Goal: Transaction & Acquisition: Purchase product/service

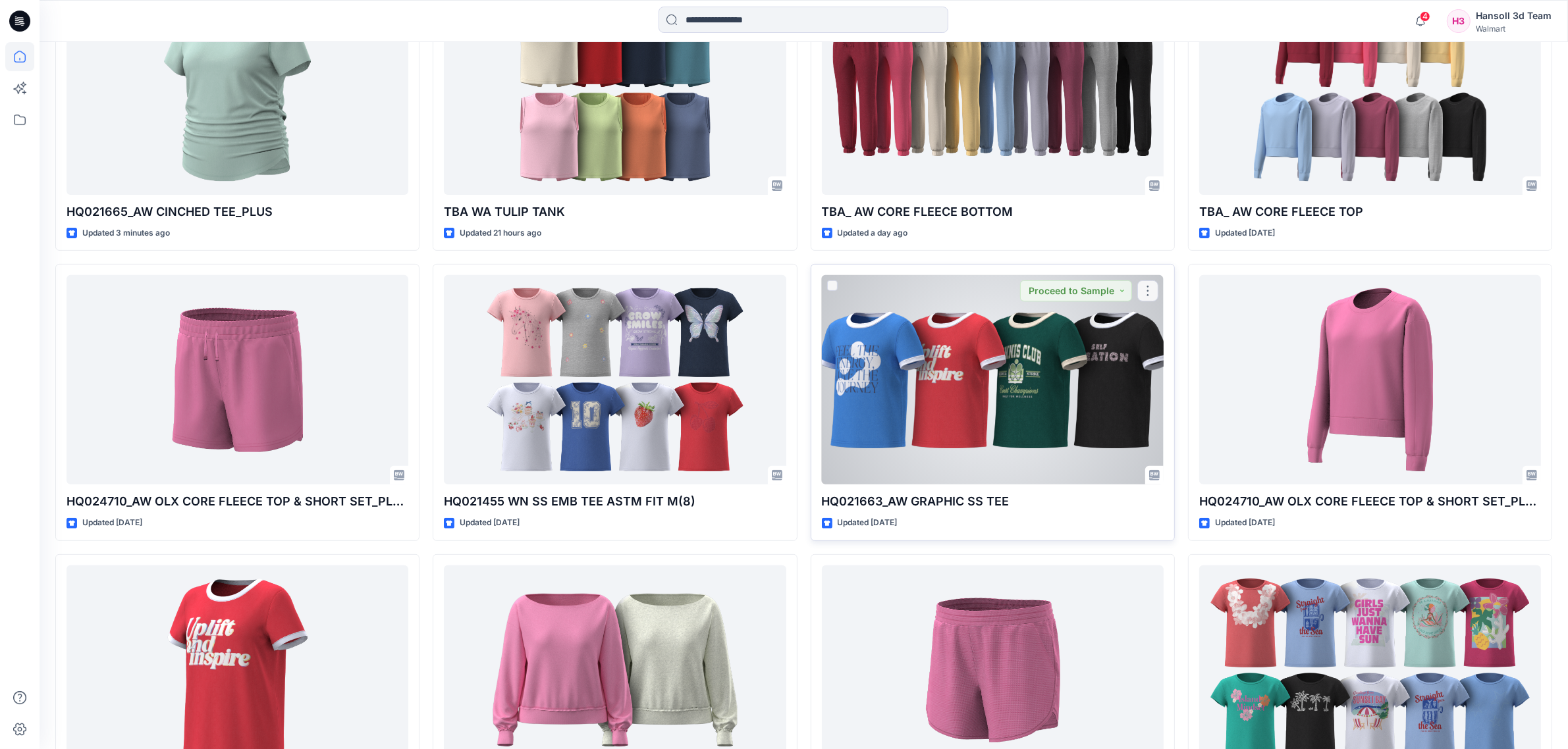
scroll to position [680, 0]
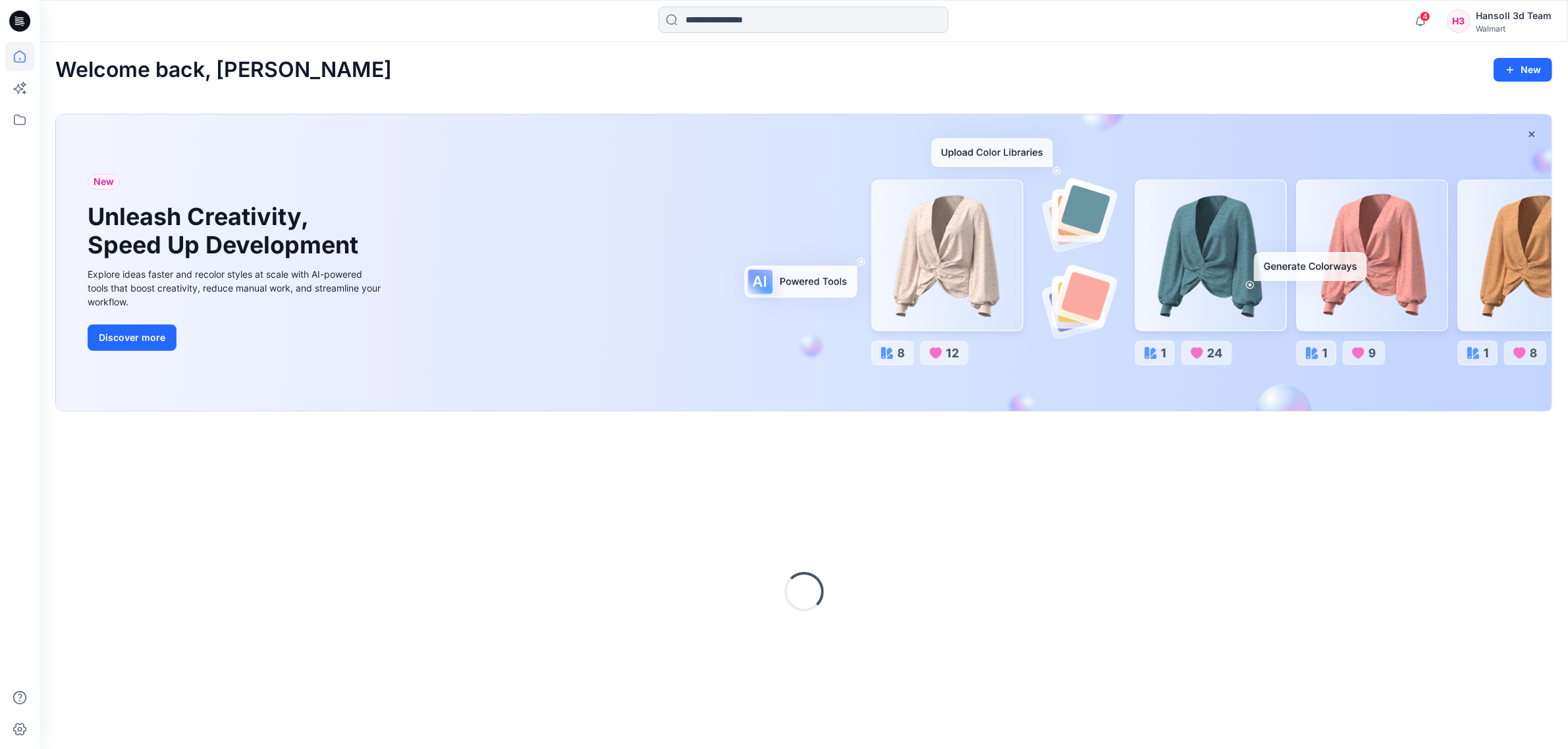
click at [744, 18] on input at bounding box center [803, 19] width 290 height 26
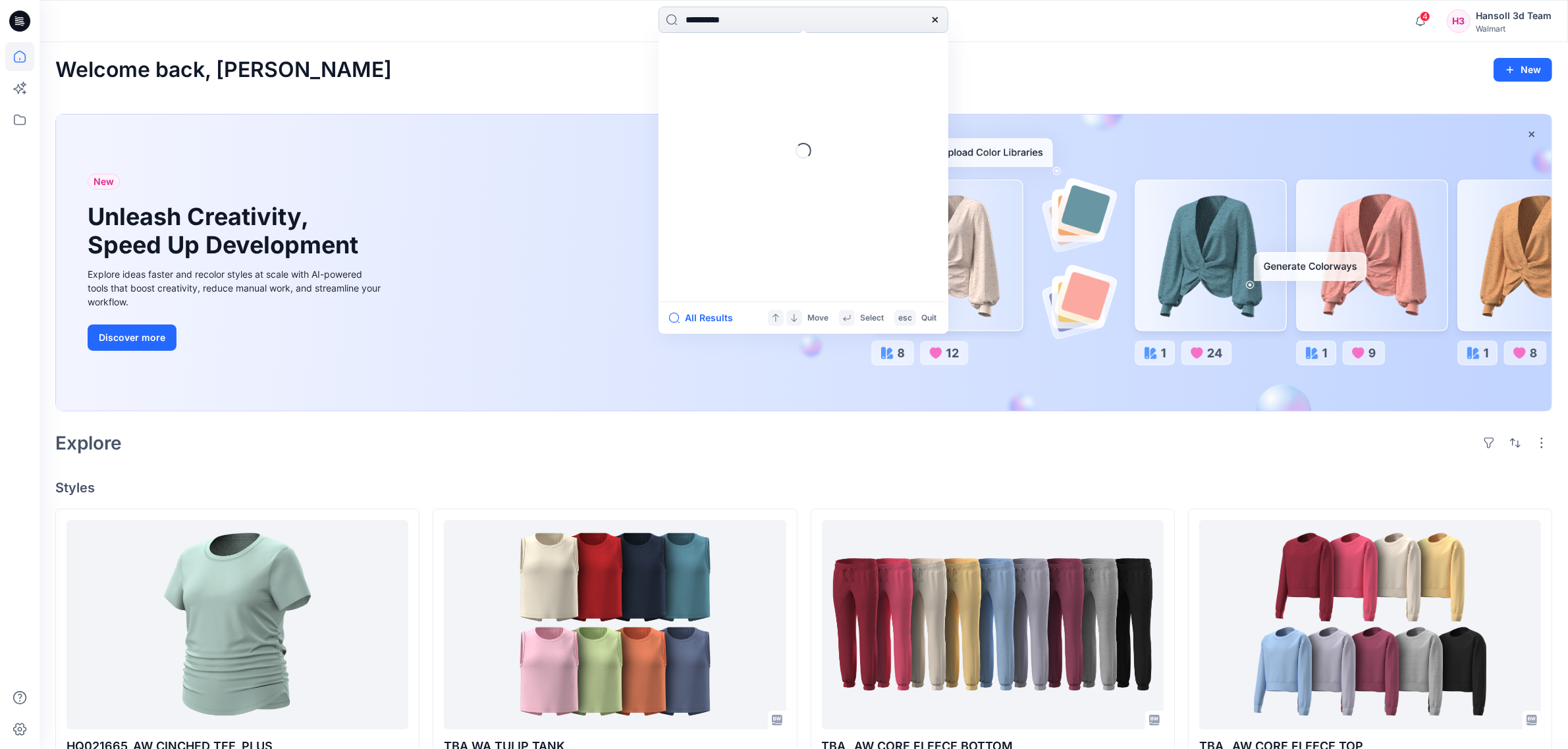
type input "**********"
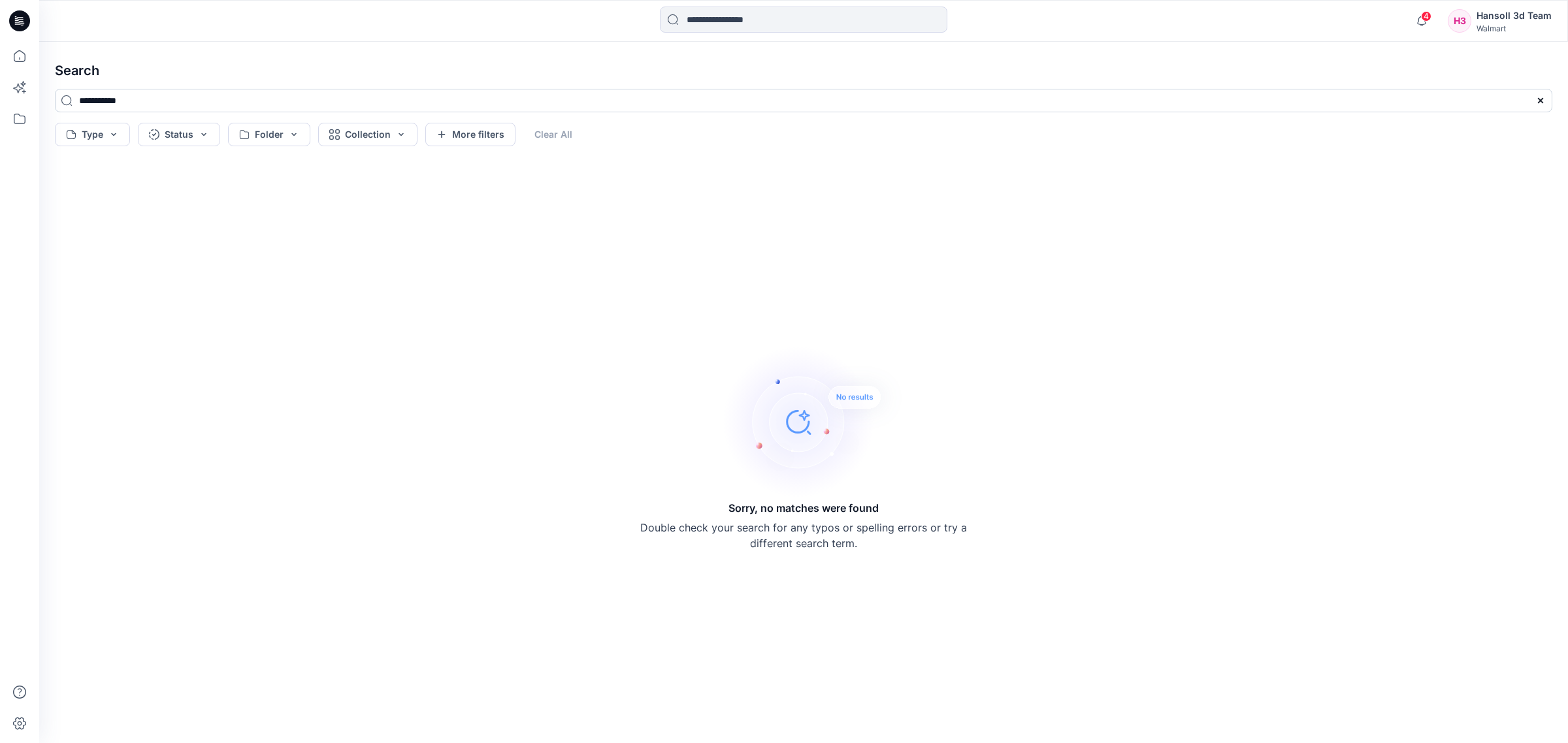
click at [95, 101] on input "**********" at bounding box center [803, 101] width 1497 height 23
click at [179, 104] on input "*********" at bounding box center [803, 101] width 1497 height 23
drag, startPoint x: 179, startPoint y: 104, endPoint x: -123, endPoint y: 116, distance: 302.2
click at [0, 116] on html "4 Notifications Your style HQ021665_AW CINCHED TEE_PLUS is ready 1 new Colorway…" at bounding box center [784, 371] width 1568 height 743
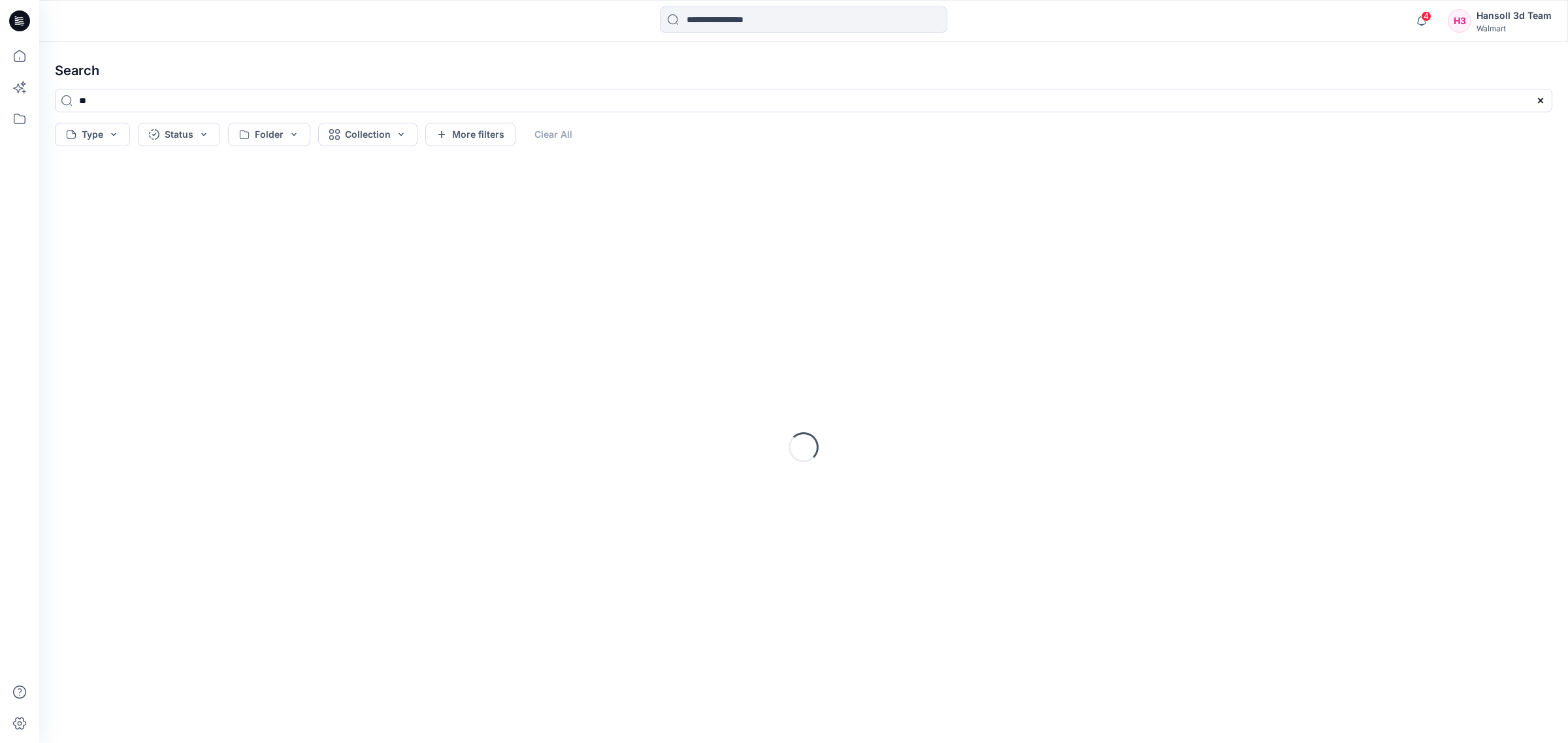
type input "*"
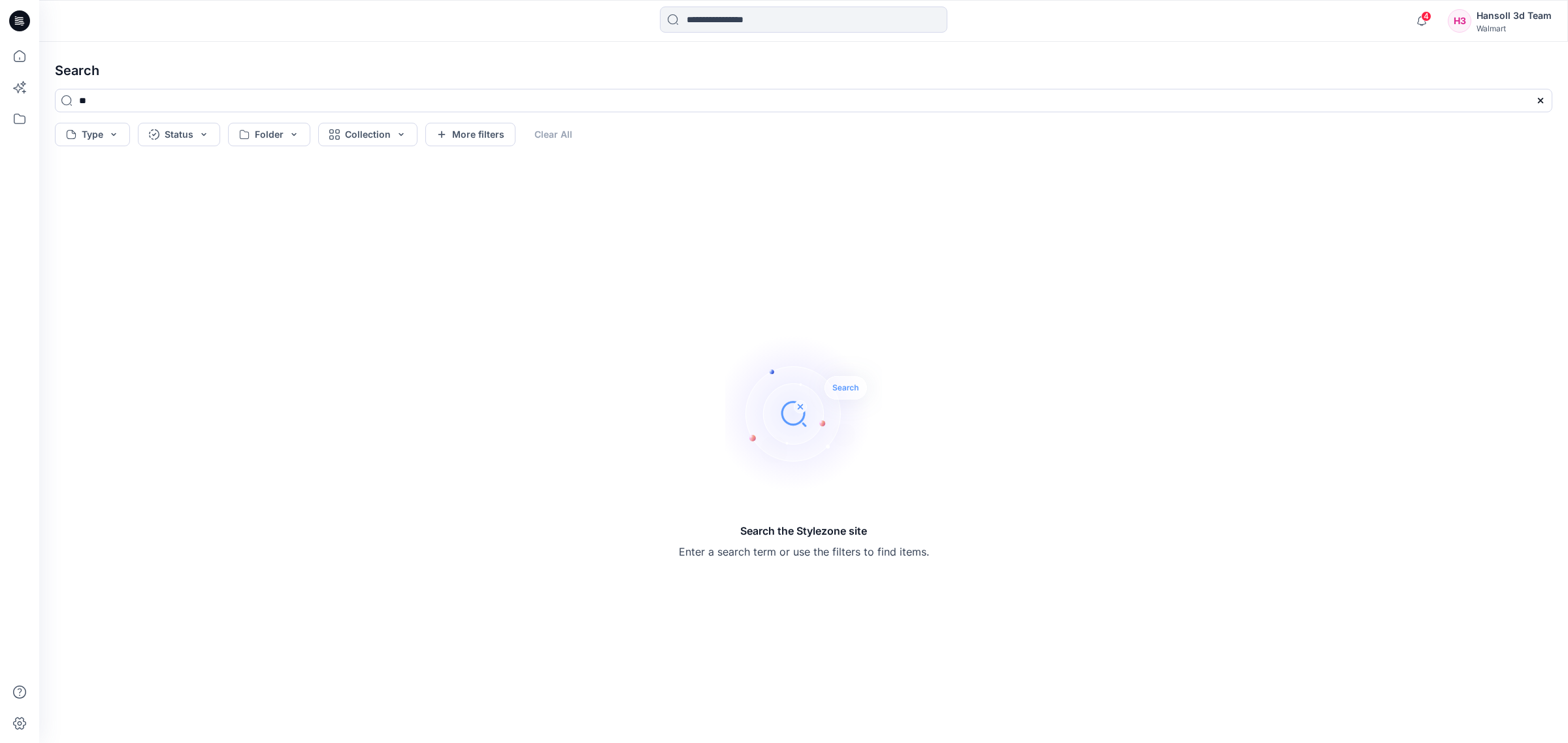
type input "*"
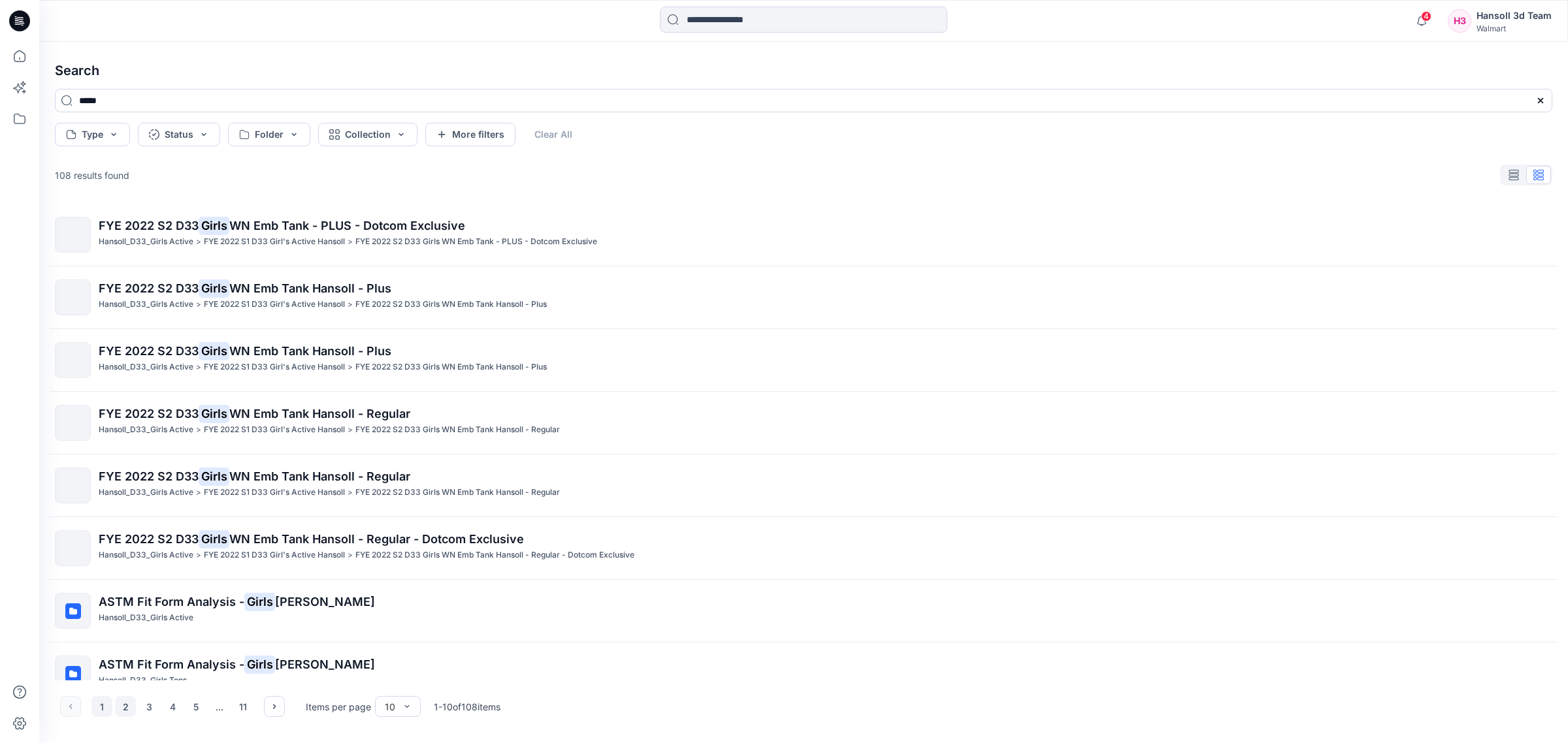
click at [121, 704] on button "2" at bounding box center [125, 707] width 21 height 21
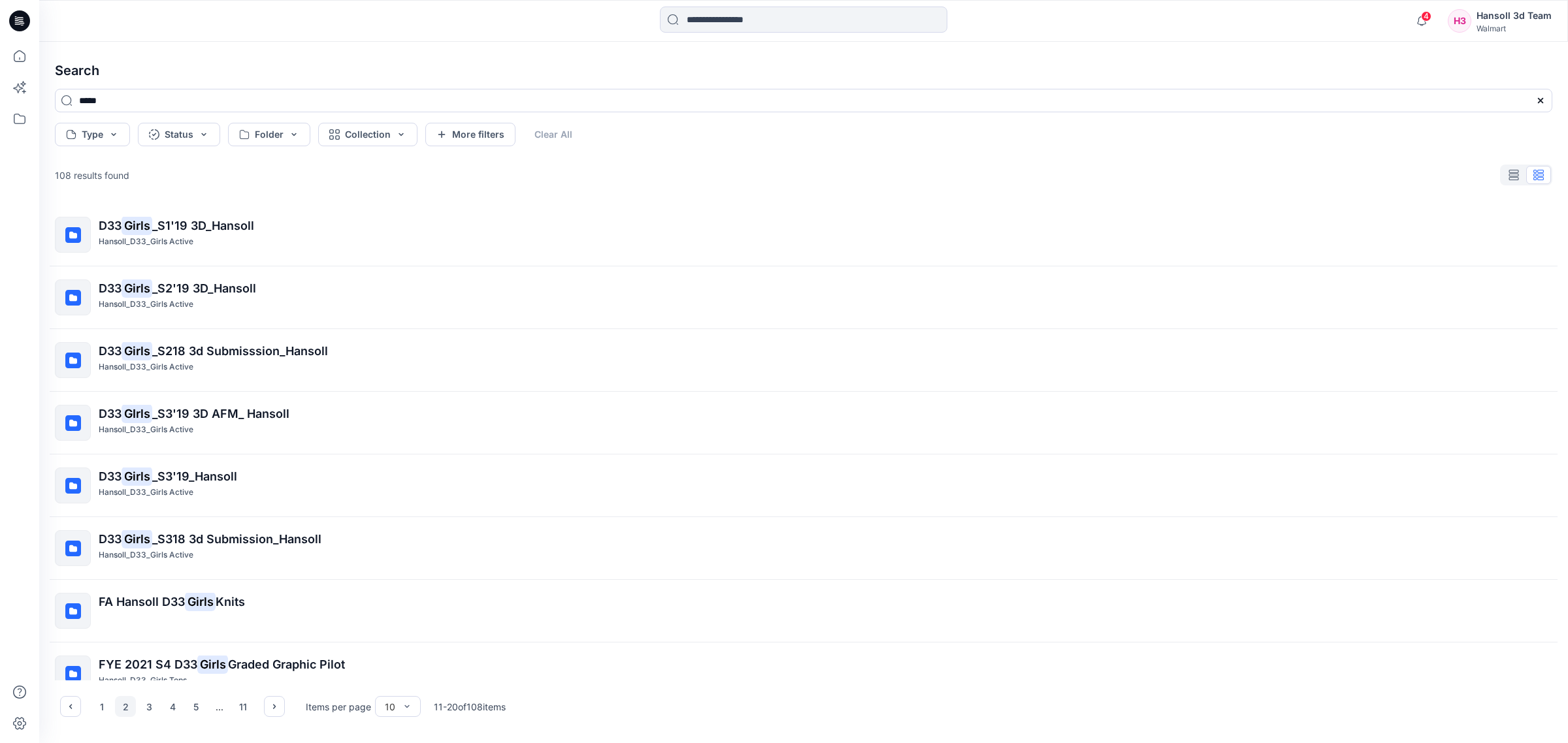
drag, startPoint x: 175, startPoint y: 96, endPoint x: -162, endPoint y: 145, distance: 340.5
click at [0, 145] on html "4 Notifications Your style HQ021665_AW CINCHED TEE_PLUS is ready 1 new Colorway…" at bounding box center [784, 371] width 1568 height 743
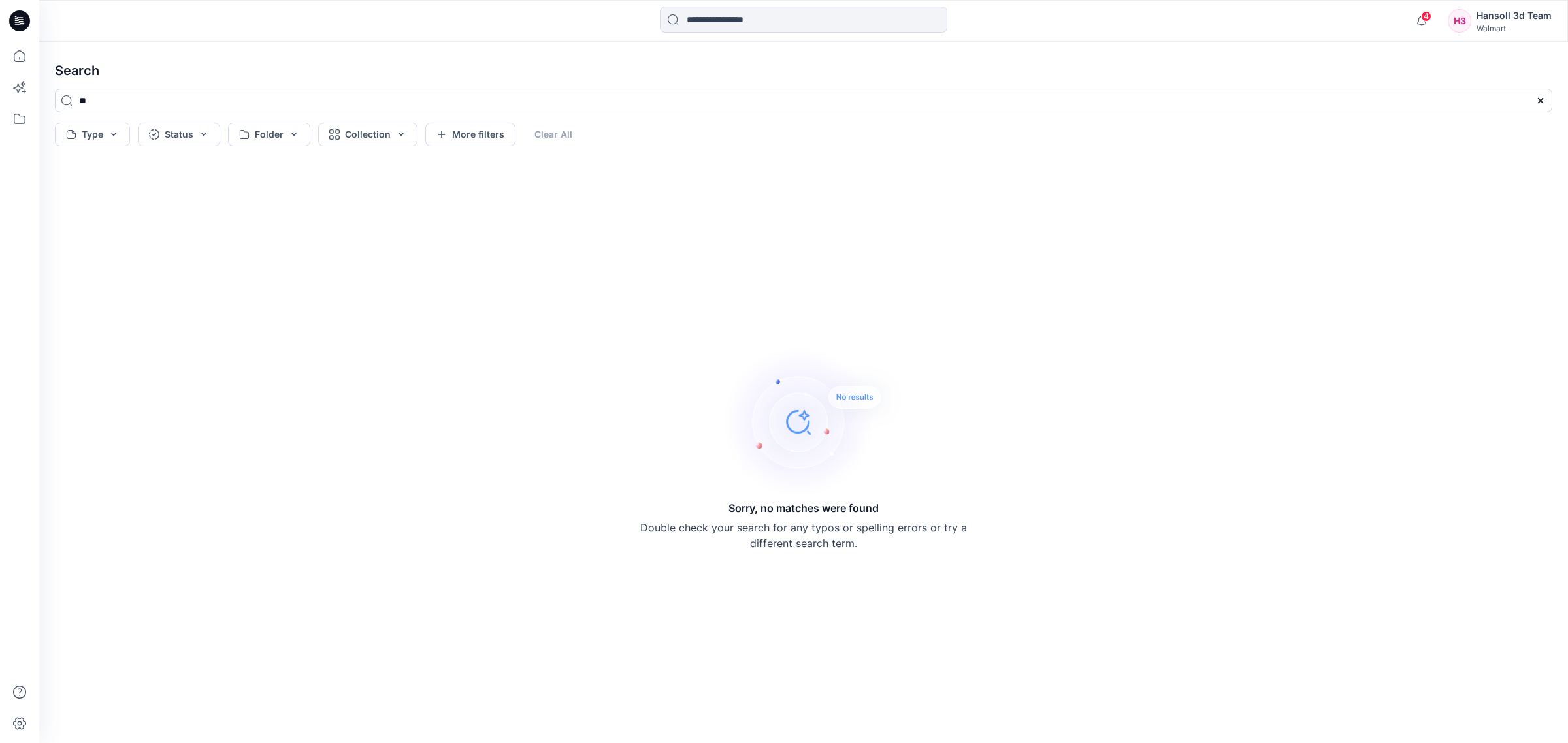
type input "**"
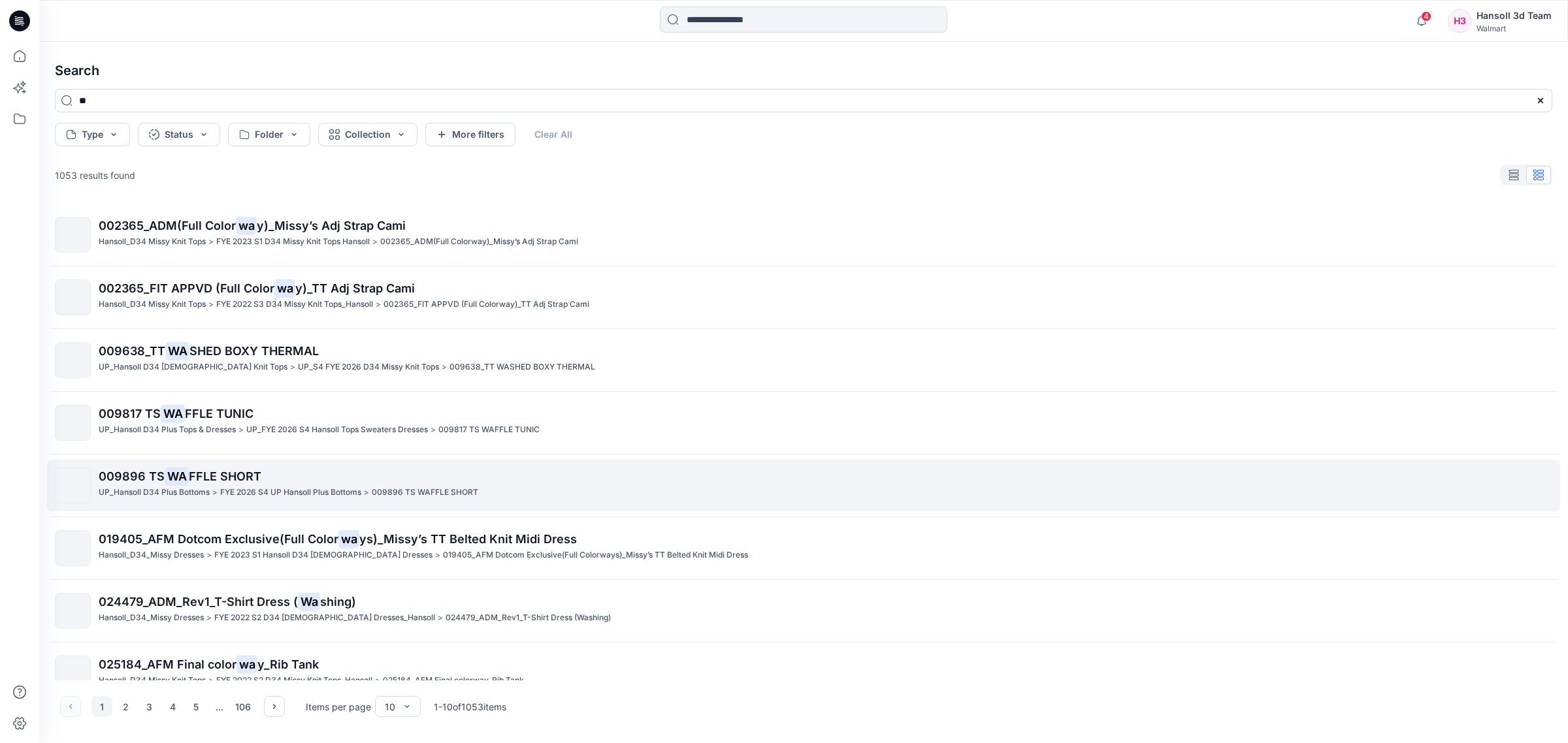
scroll to position [151, 0]
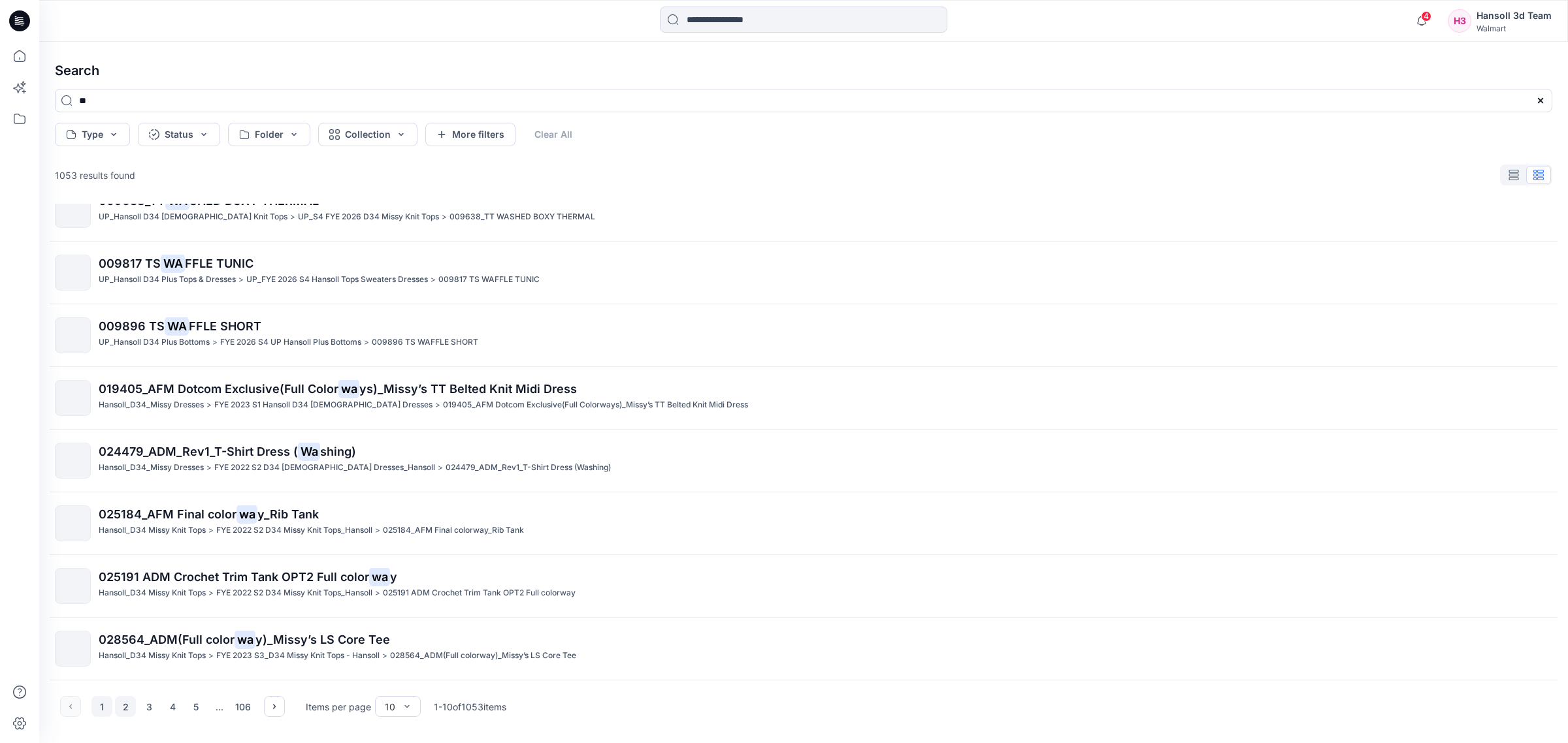
click at [126, 705] on button "2" at bounding box center [125, 707] width 21 height 21
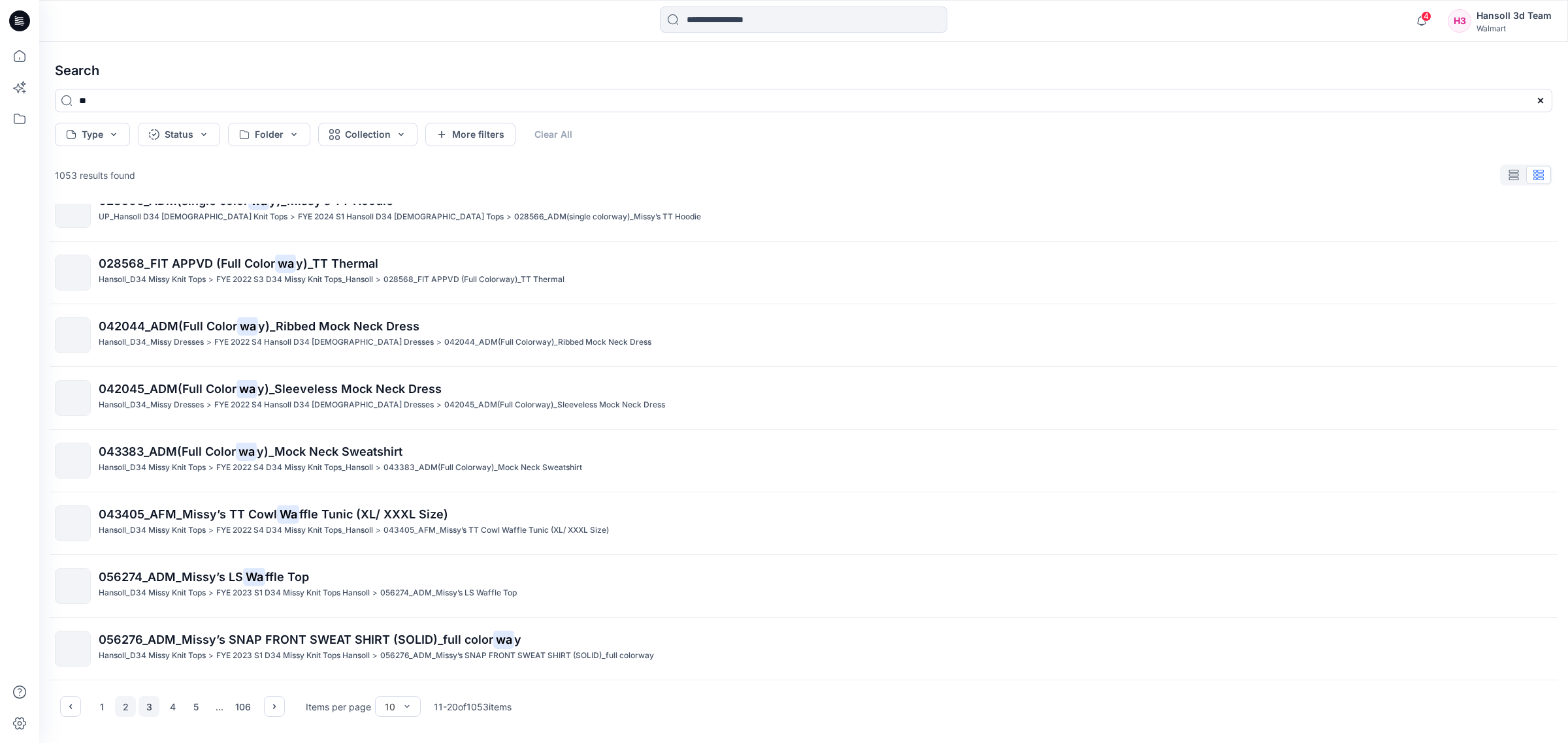
click at [152, 714] on button "3" at bounding box center [148, 707] width 21 height 21
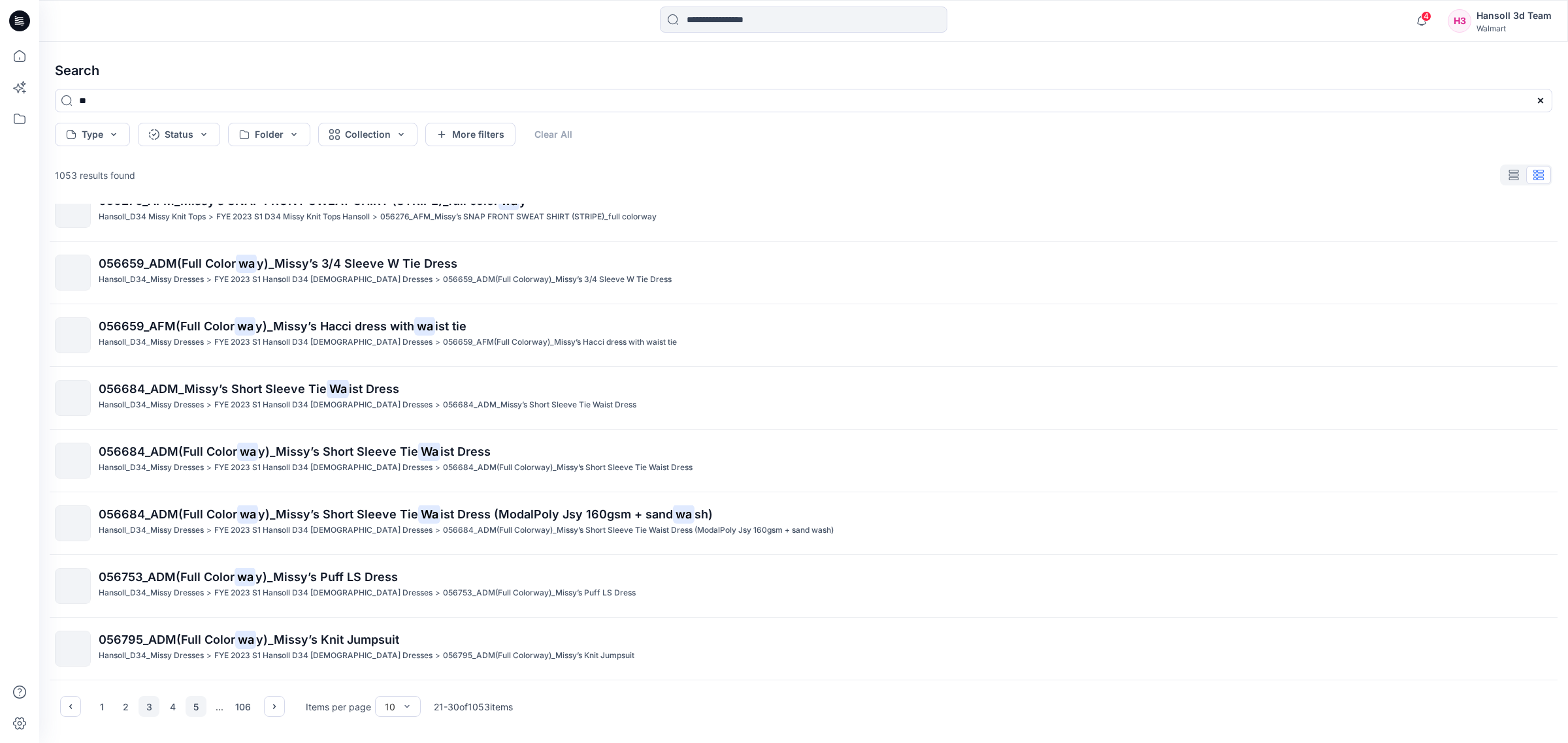
click at [186, 711] on button "5" at bounding box center [196, 707] width 21 height 21
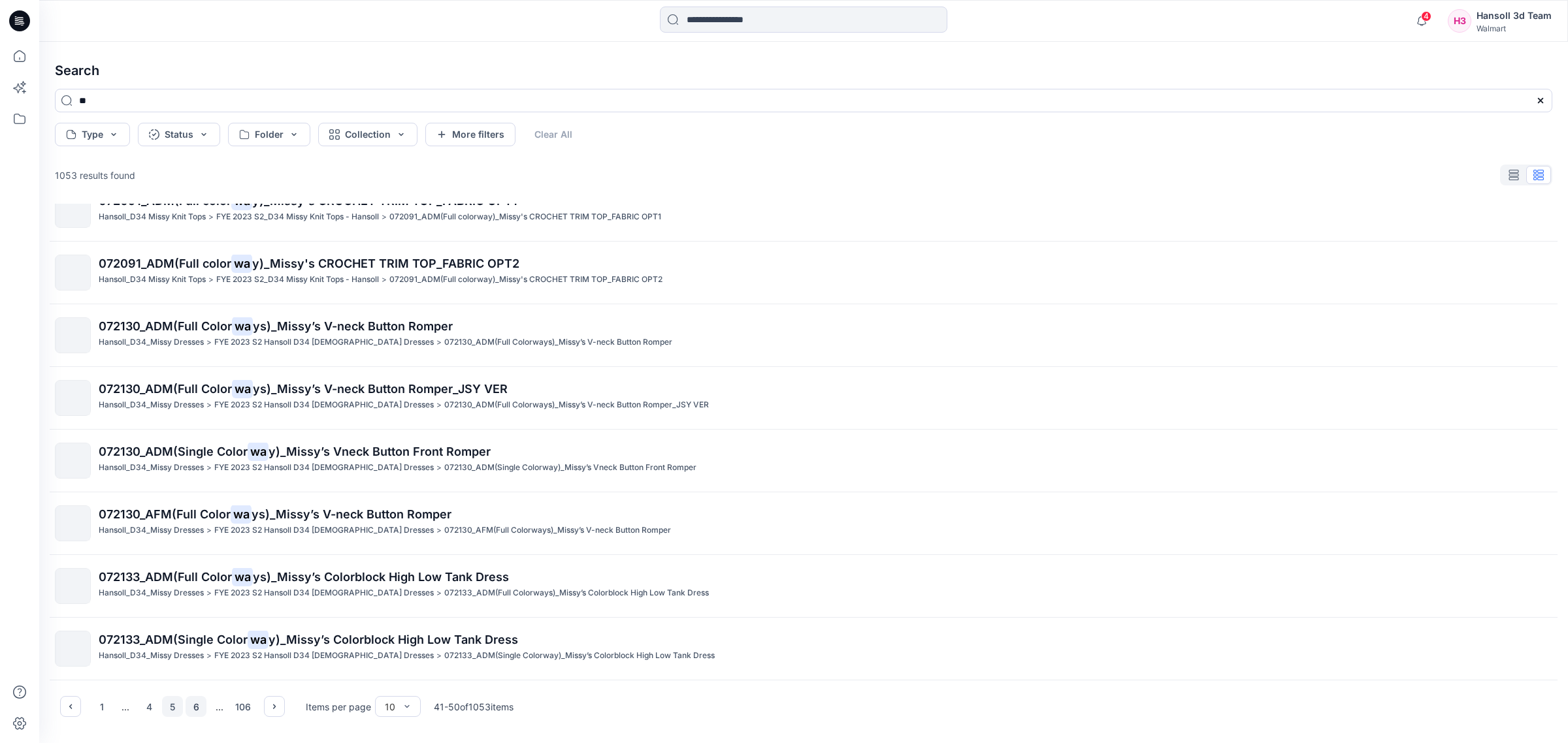
click at [195, 705] on button "6" at bounding box center [196, 707] width 21 height 21
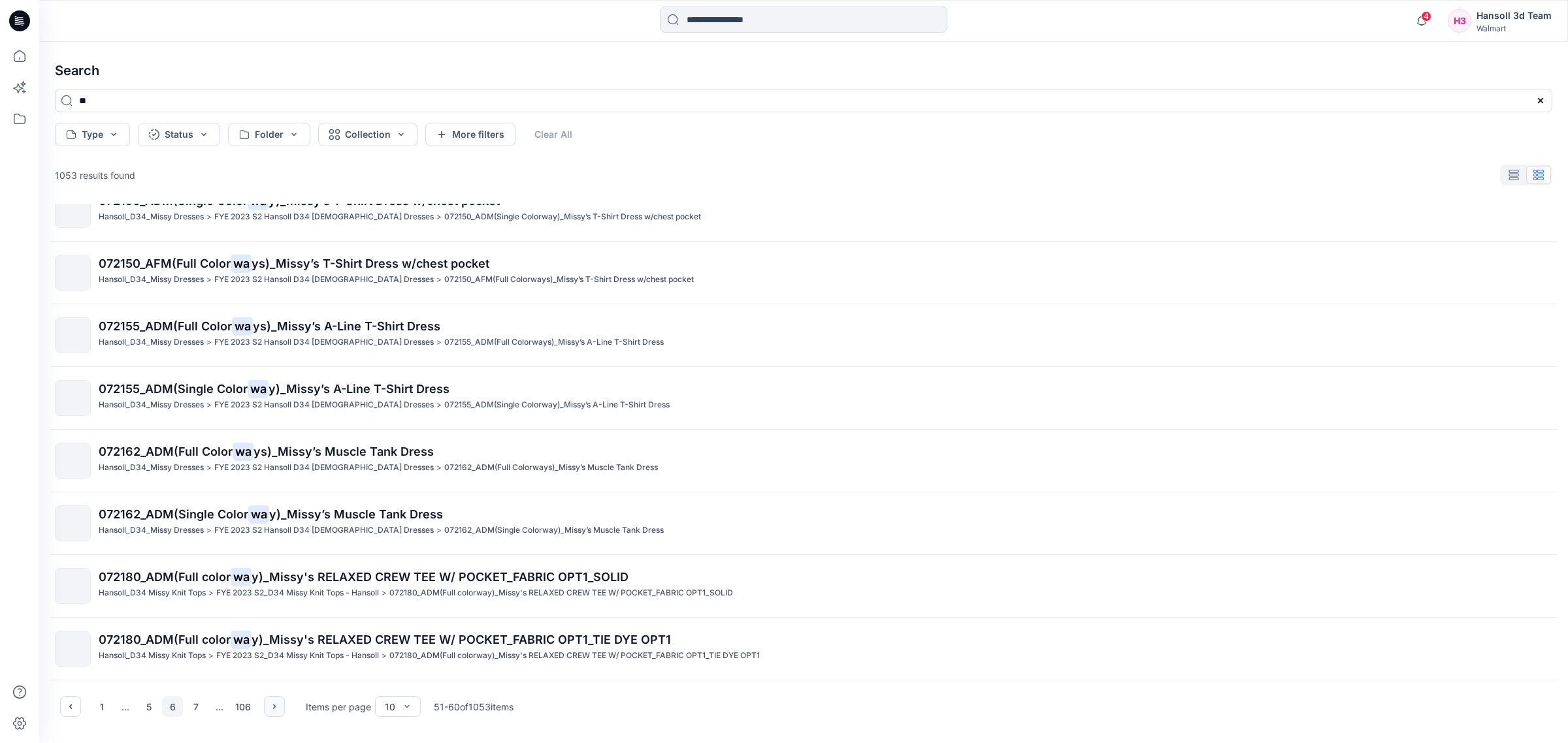
click at [271, 704] on icon "button" at bounding box center [274, 707] width 11 height 11
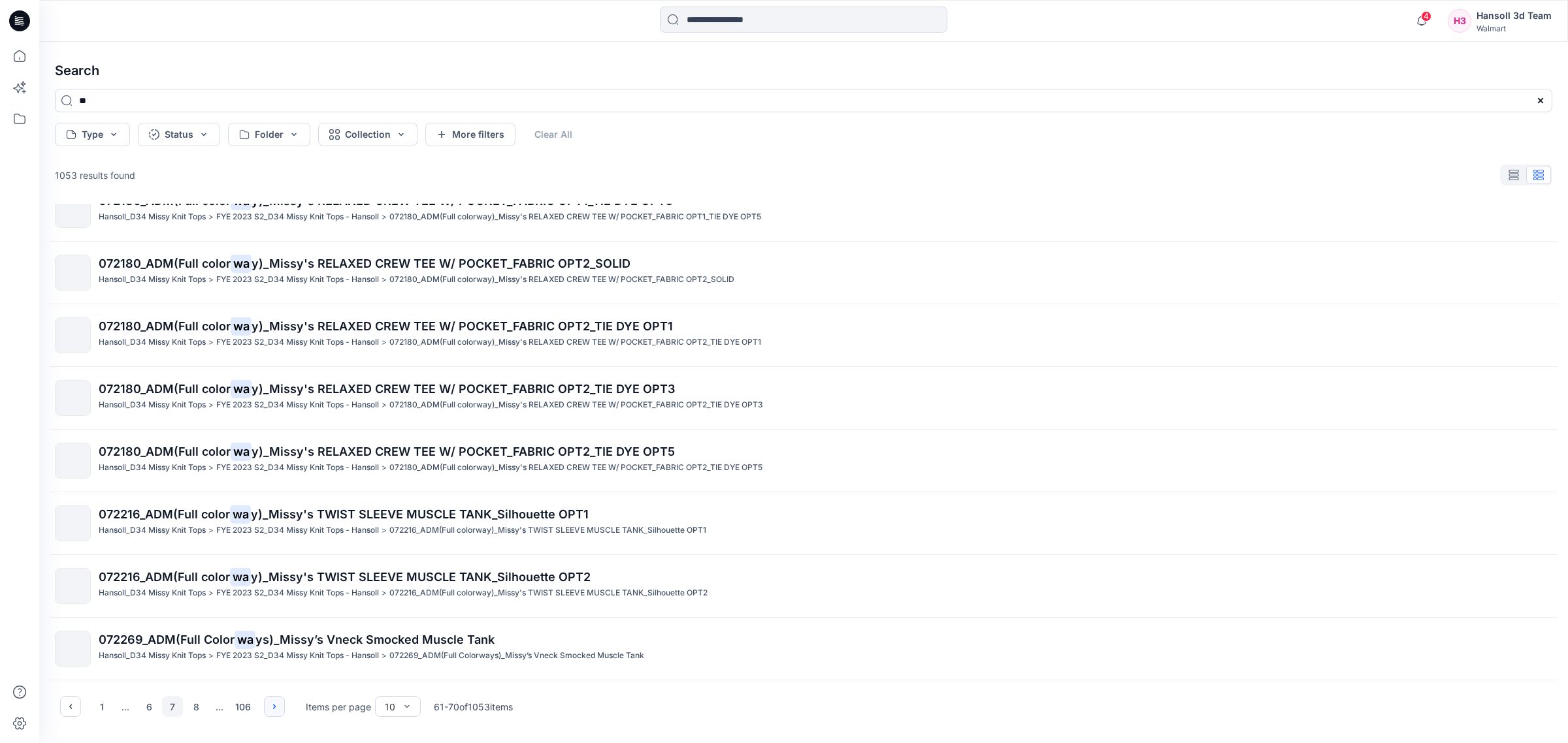
click at [271, 704] on icon "button" at bounding box center [274, 707] width 11 height 11
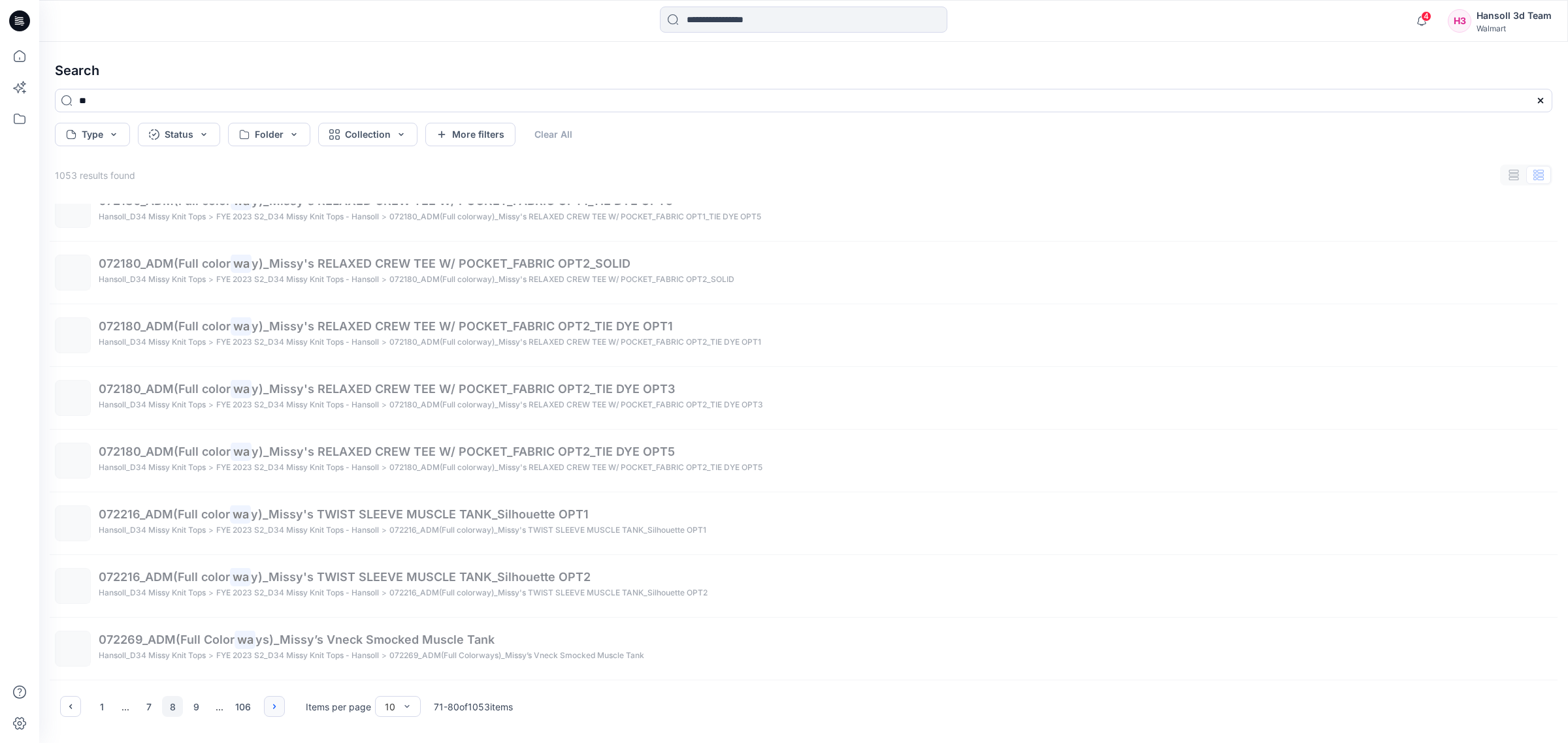
click at [271, 704] on icon "button" at bounding box center [274, 707] width 11 height 11
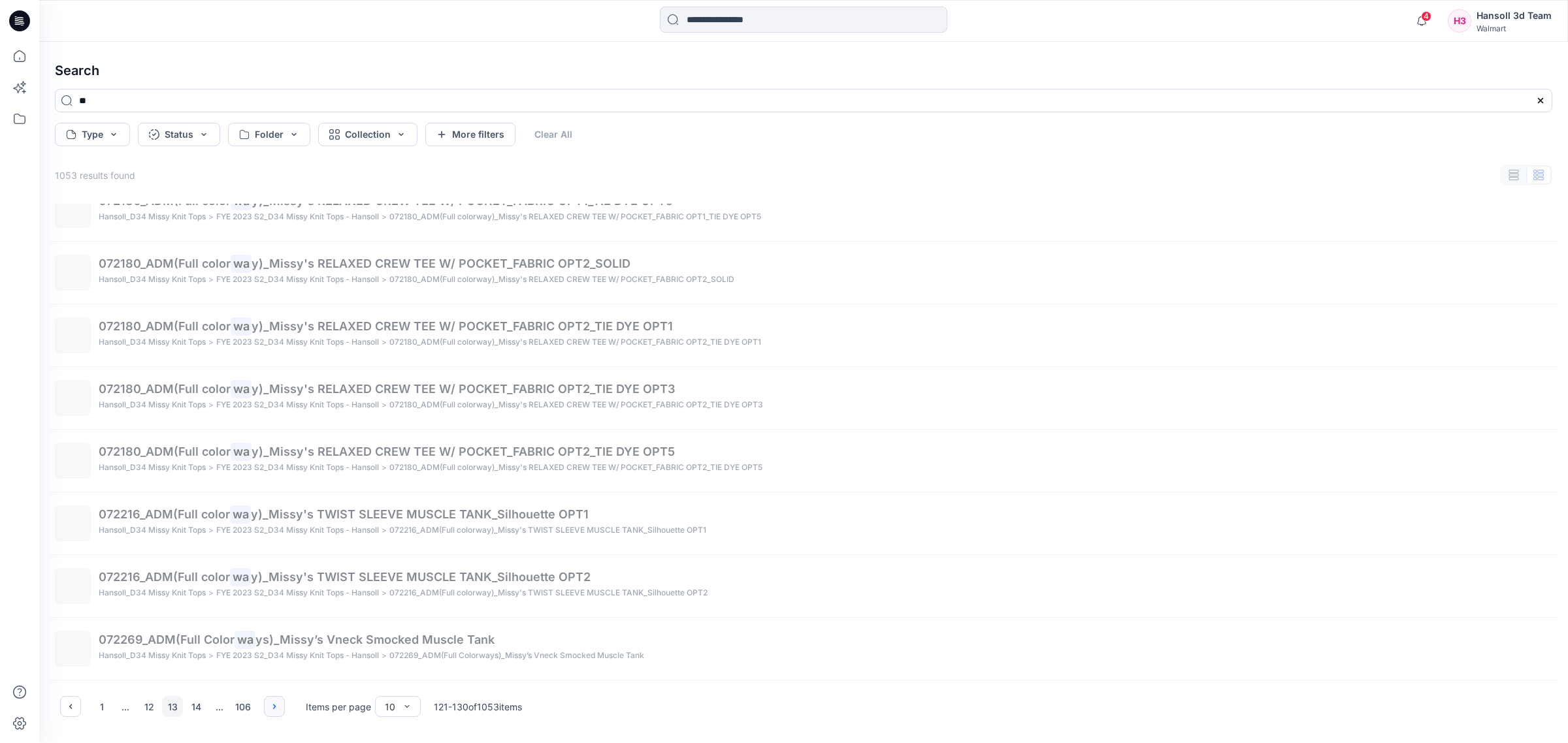
click at [271, 704] on icon "button" at bounding box center [274, 707] width 11 height 11
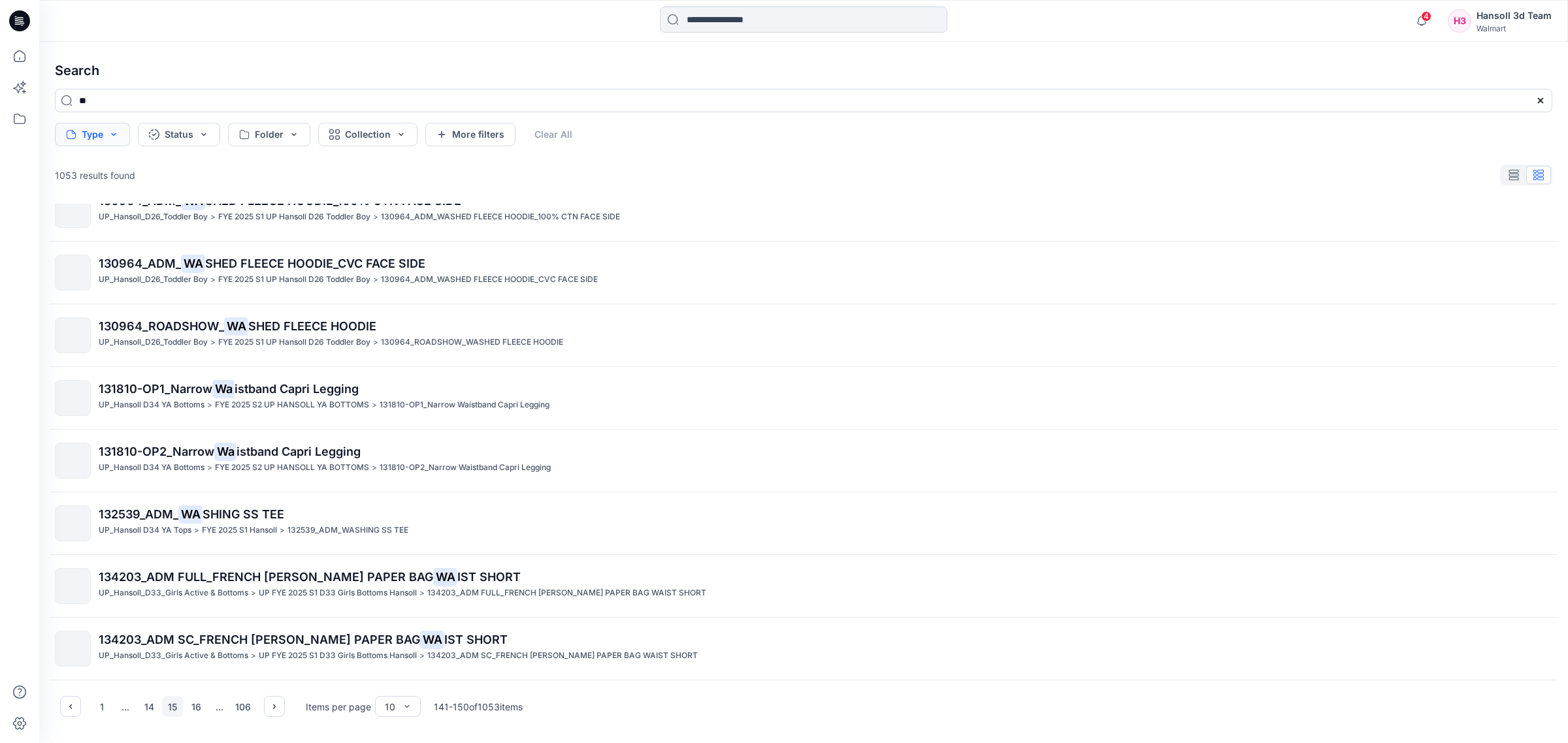
click at [97, 131] on button "Type" at bounding box center [92, 135] width 75 height 23
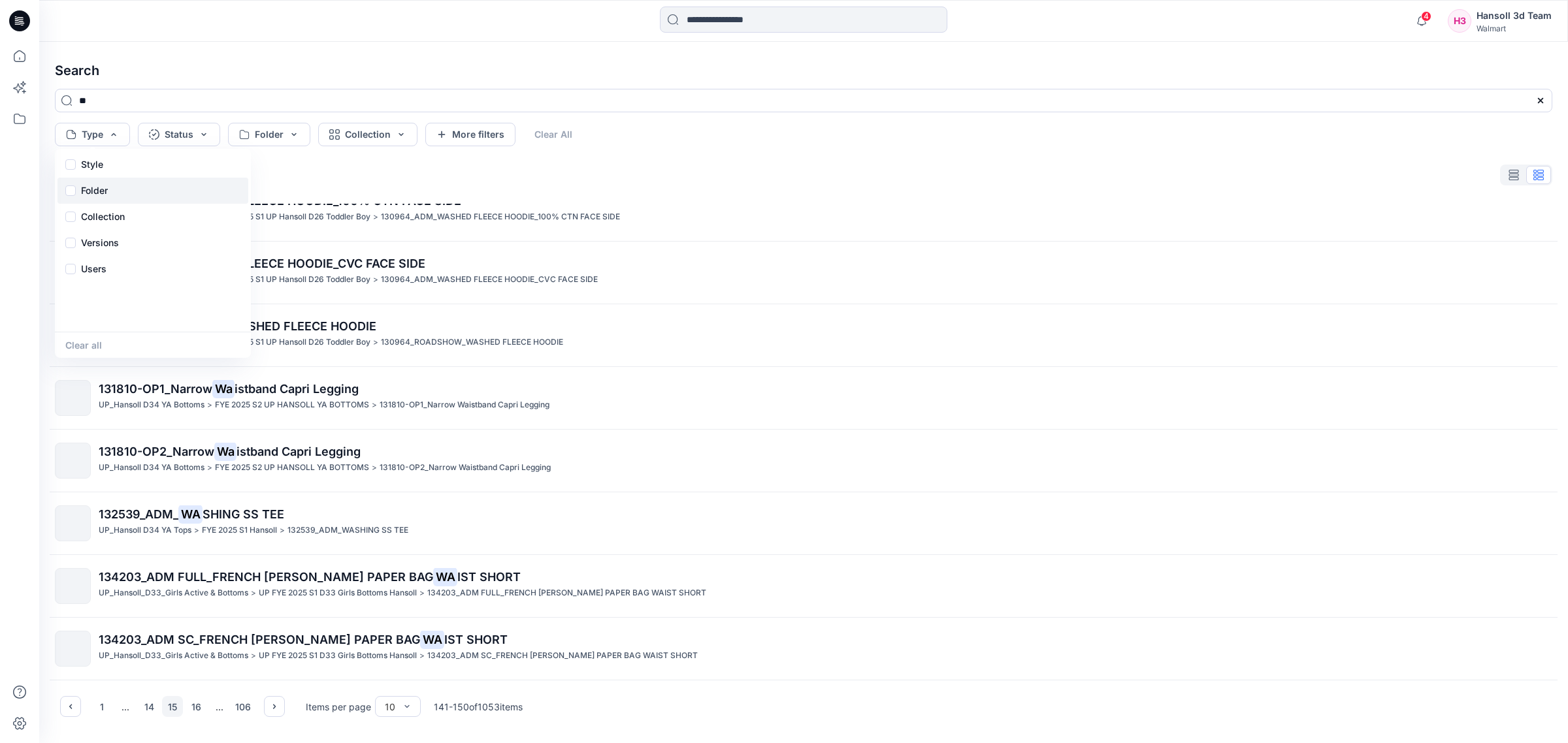
click at [97, 195] on p "Folder" at bounding box center [94, 191] width 27 height 15
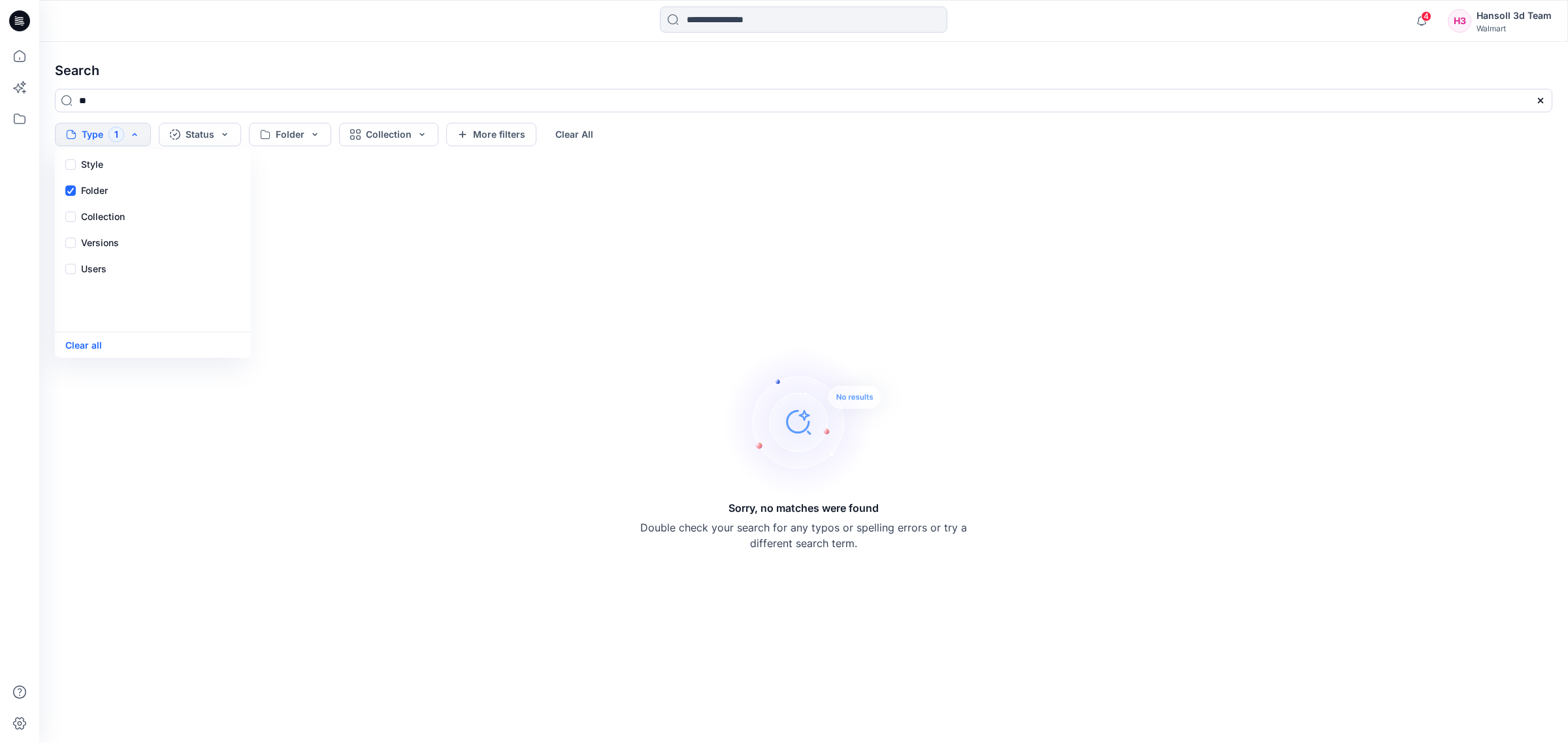
click at [370, 187] on div "Sorry, no matches were found Double check your search for any typos or spelling…" at bounding box center [803, 448] width 1519 height 571
click at [135, 133] on button "Type 1" at bounding box center [103, 135] width 96 height 23
click at [128, 187] on div "Folder" at bounding box center [152, 191] width 191 height 26
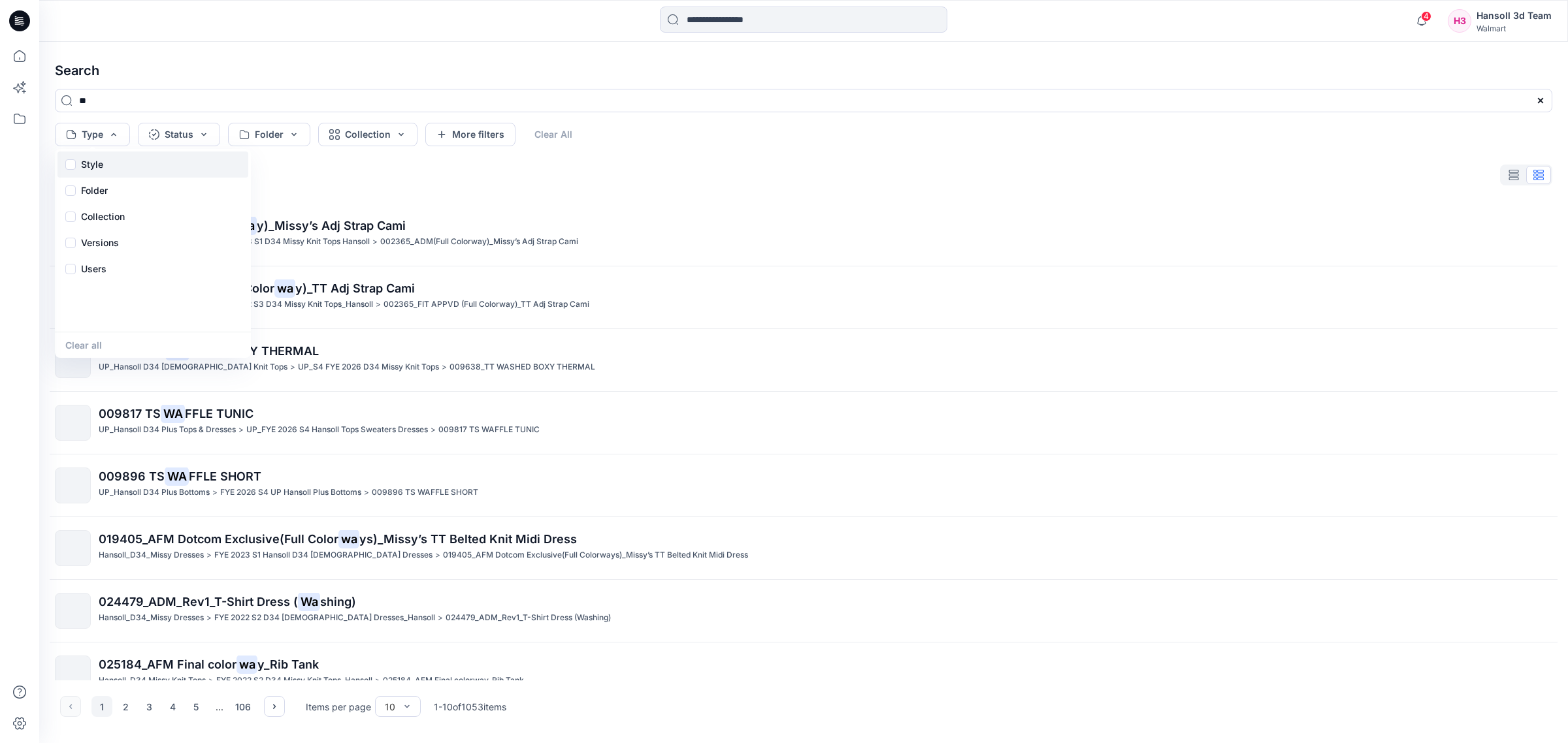
click at [132, 165] on div "Style" at bounding box center [152, 165] width 191 height 26
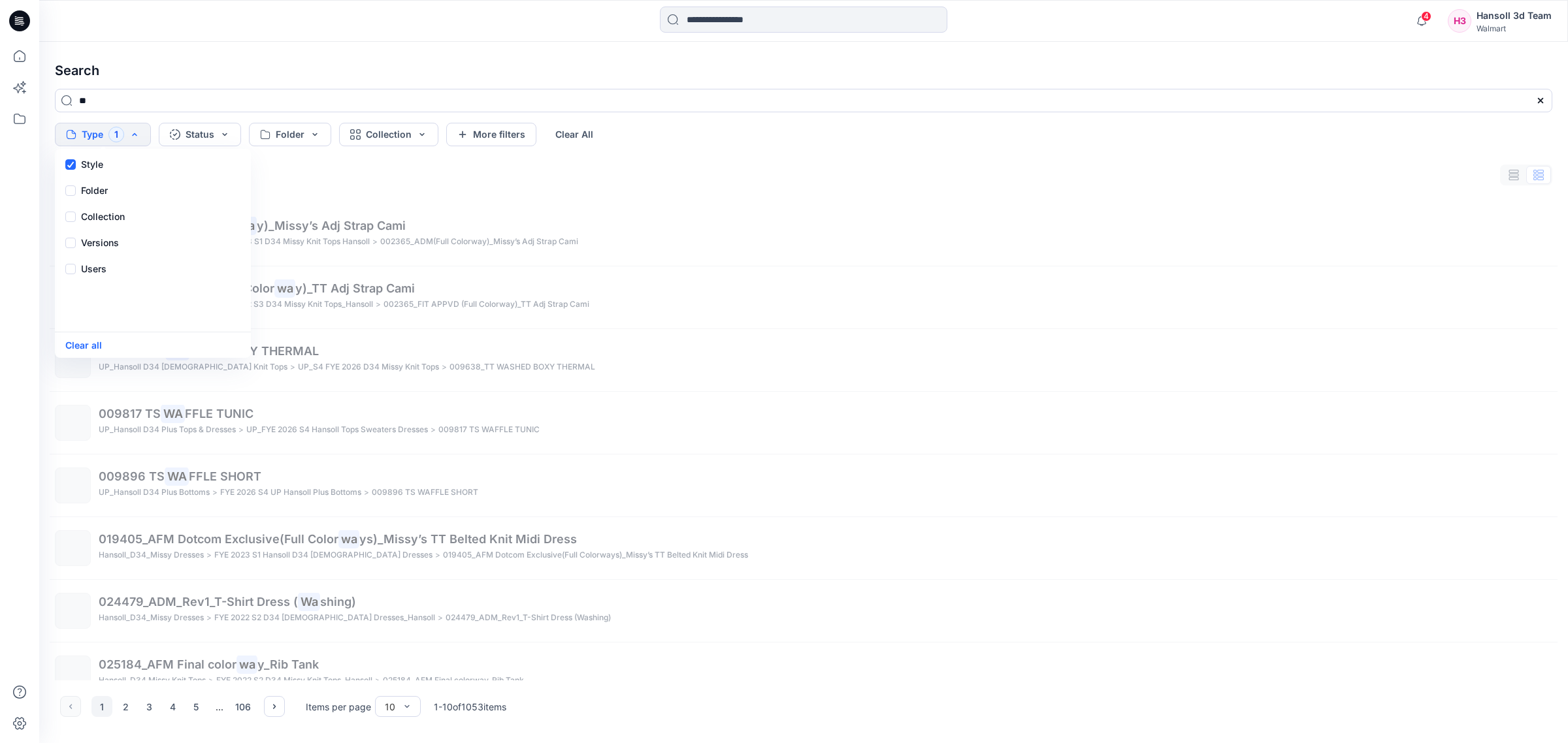
click at [330, 183] on div "1053 results found" at bounding box center [803, 176] width 1519 height 26
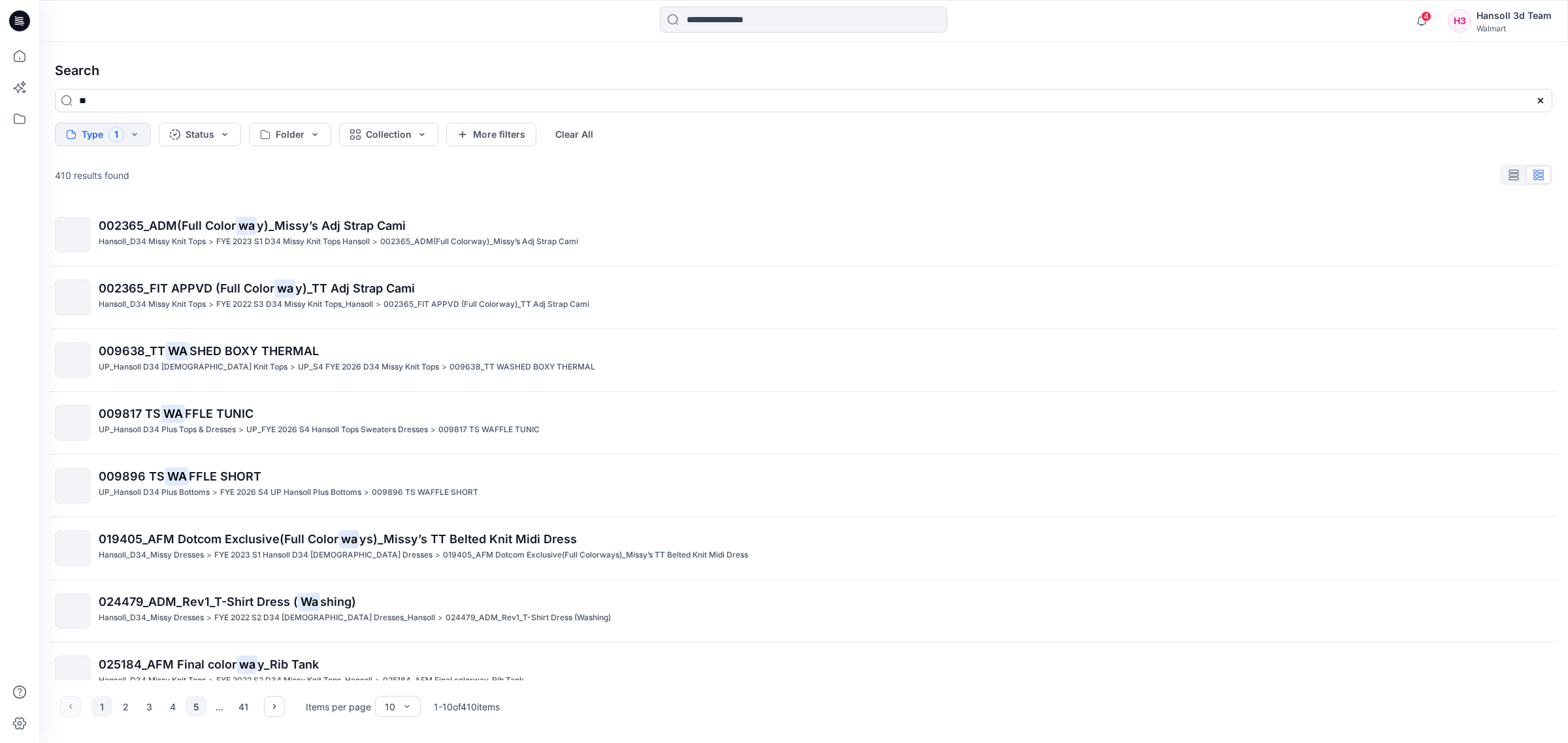
click at [200, 706] on button "5" at bounding box center [196, 707] width 21 height 21
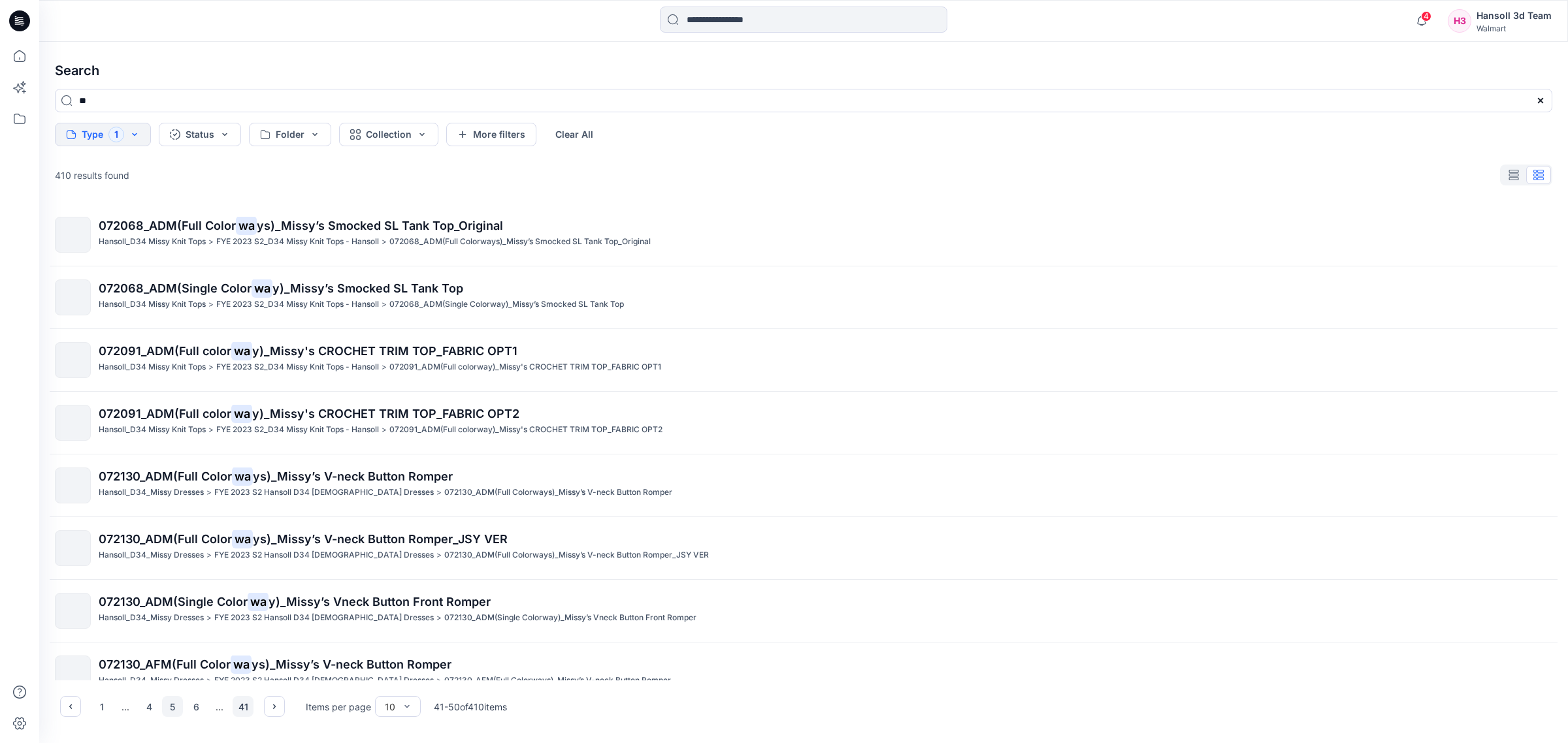
click at [240, 711] on button "41" at bounding box center [243, 707] width 21 height 21
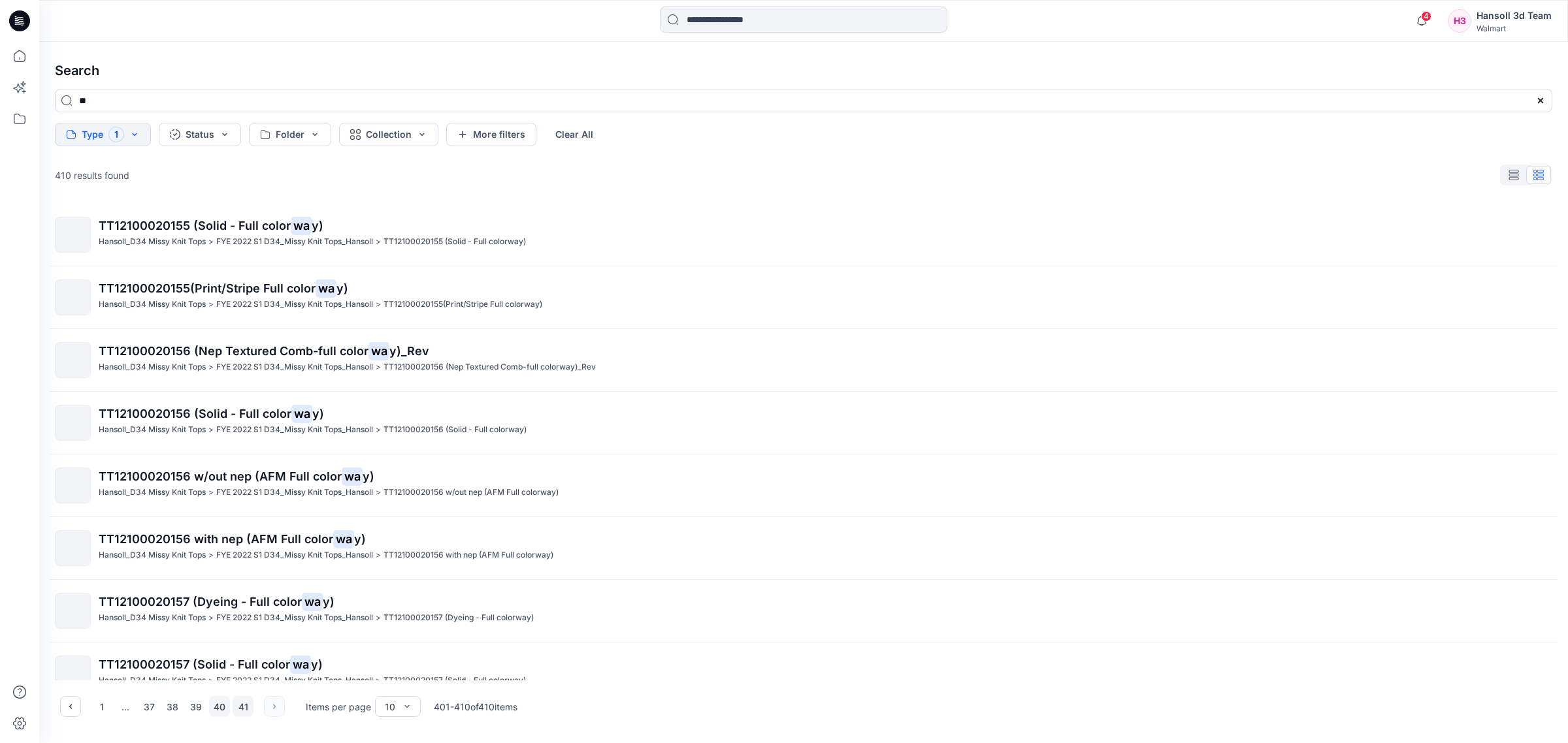
click at [210, 703] on button "40" at bounding box center [219, 707] width 21 height 21
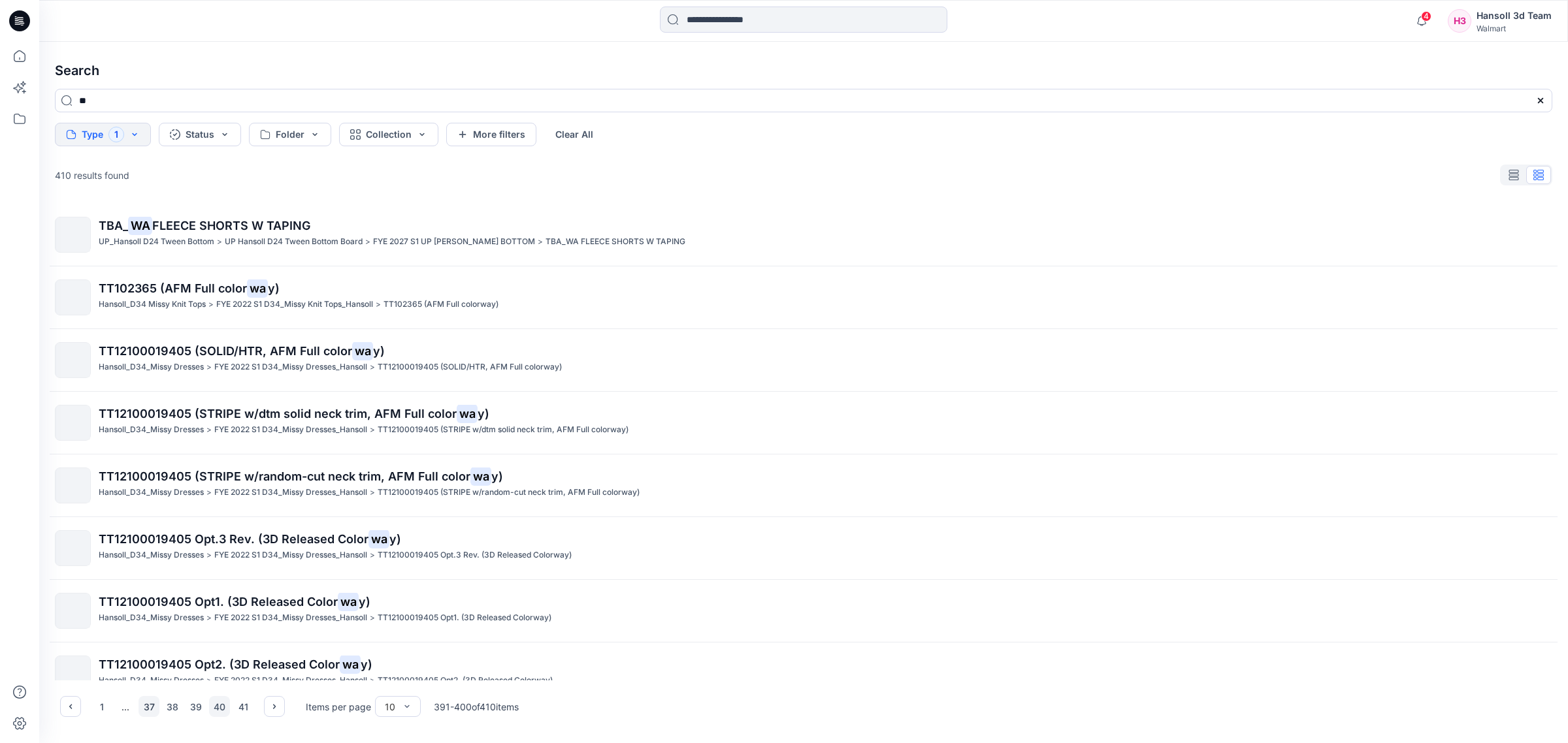
click at [142, 704] on button "37" at bounding box center [148, 707] width 21 height 21
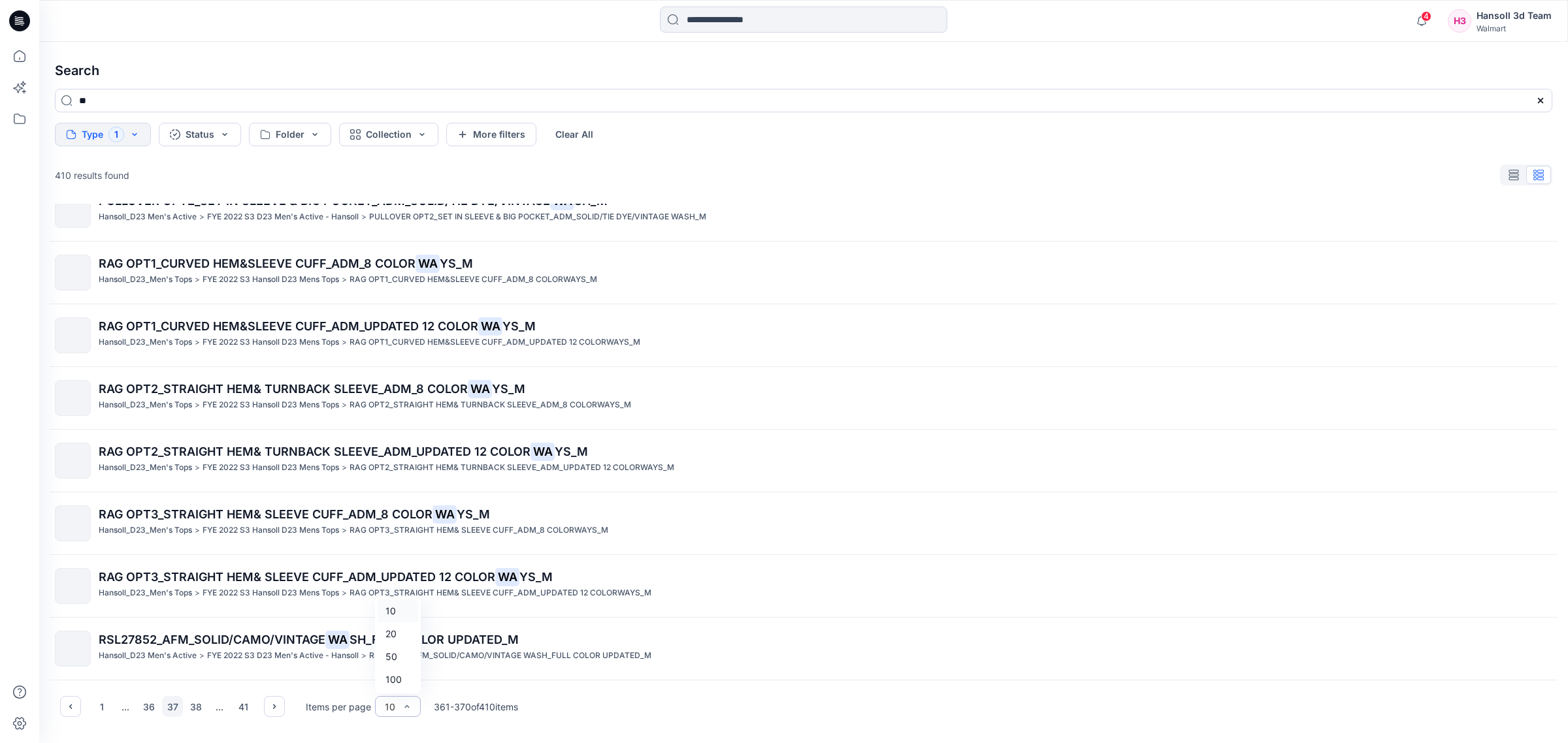
click at [390, 710] on div "10" at bounding box center [390, 707] width 11 height 14
click at [390, 684] on div "100" at bounding box center [397, 680] width 40 height 23
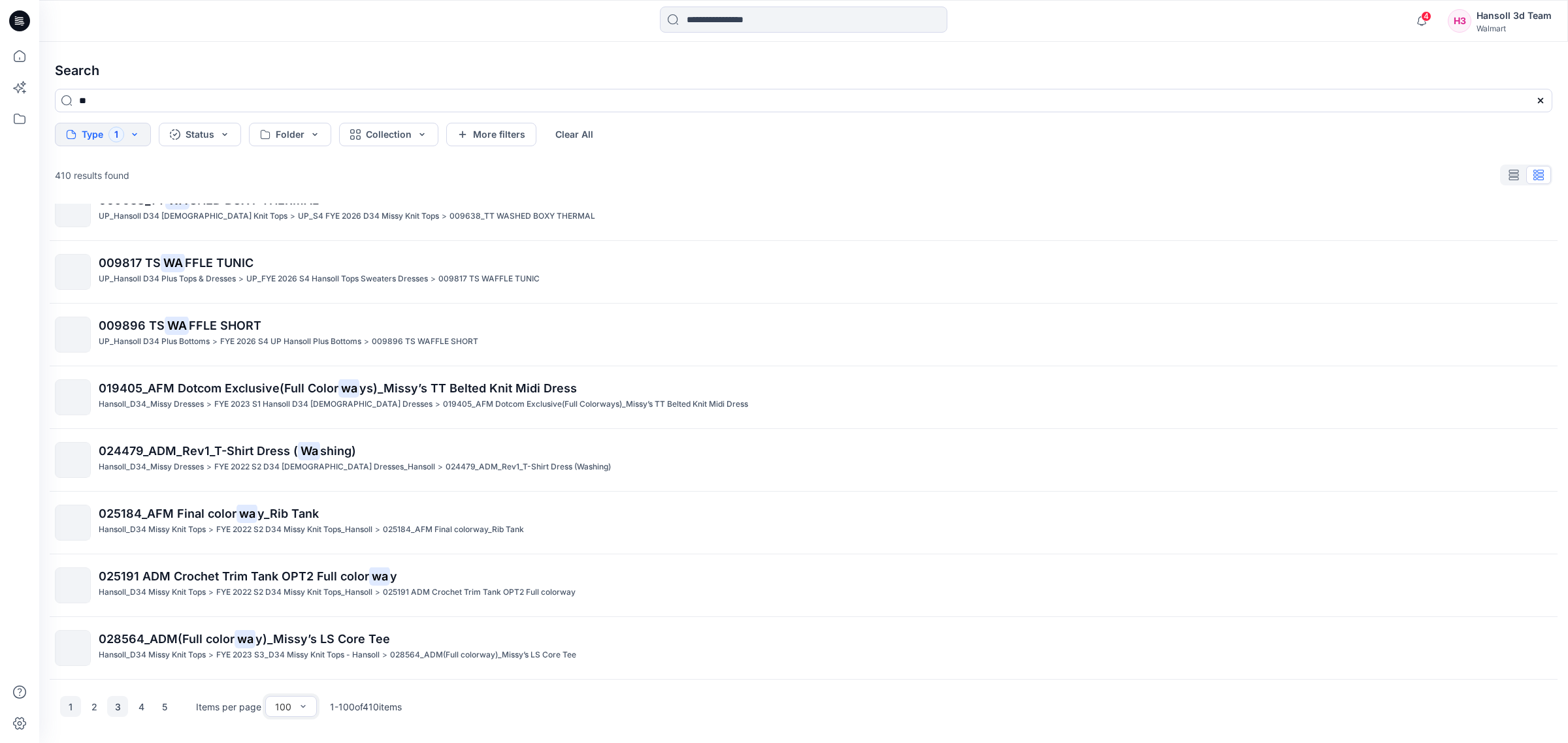
click at [116, 707] on button "3" at bounding box center [118, 707] width 21 height 21
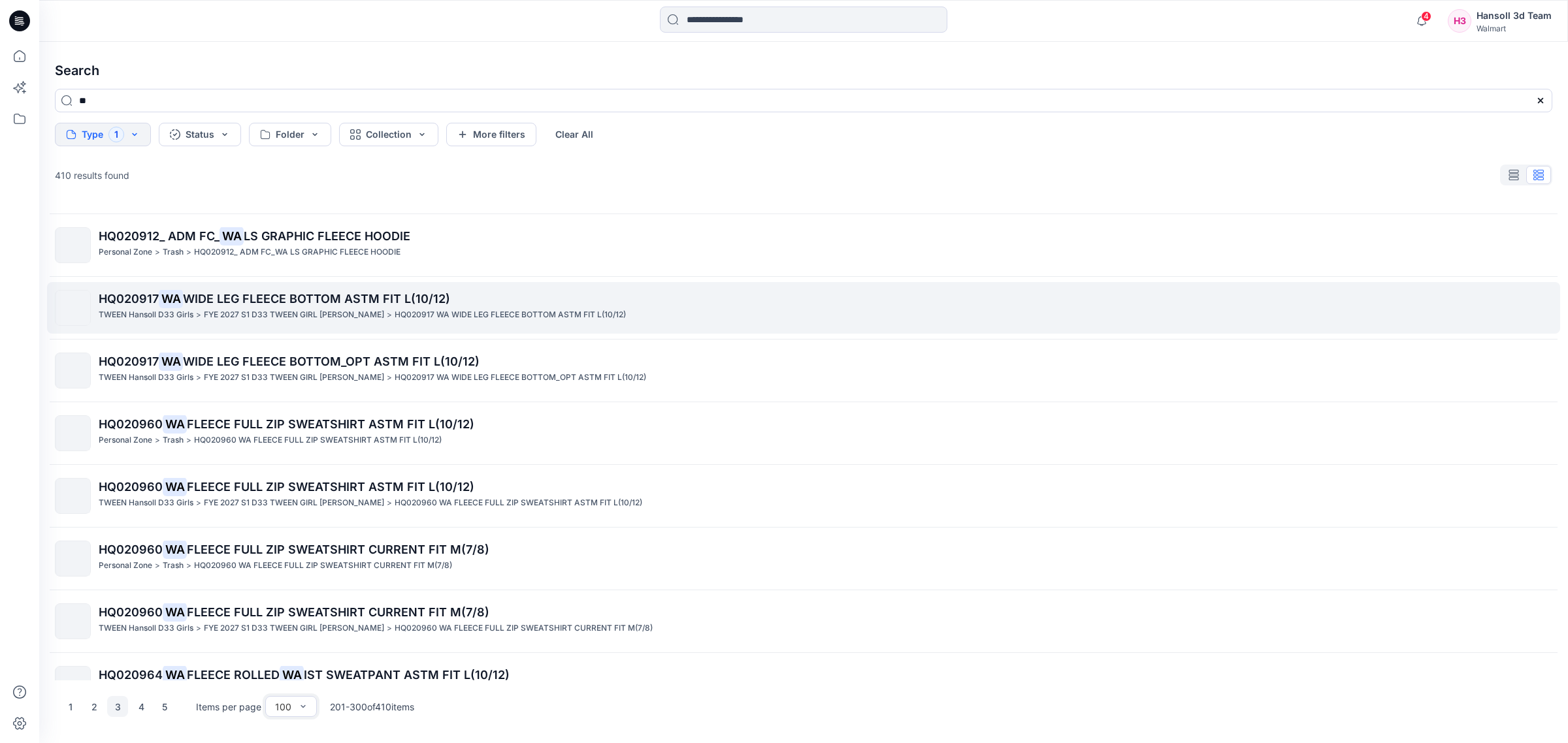
scroll to position [5295, 0]
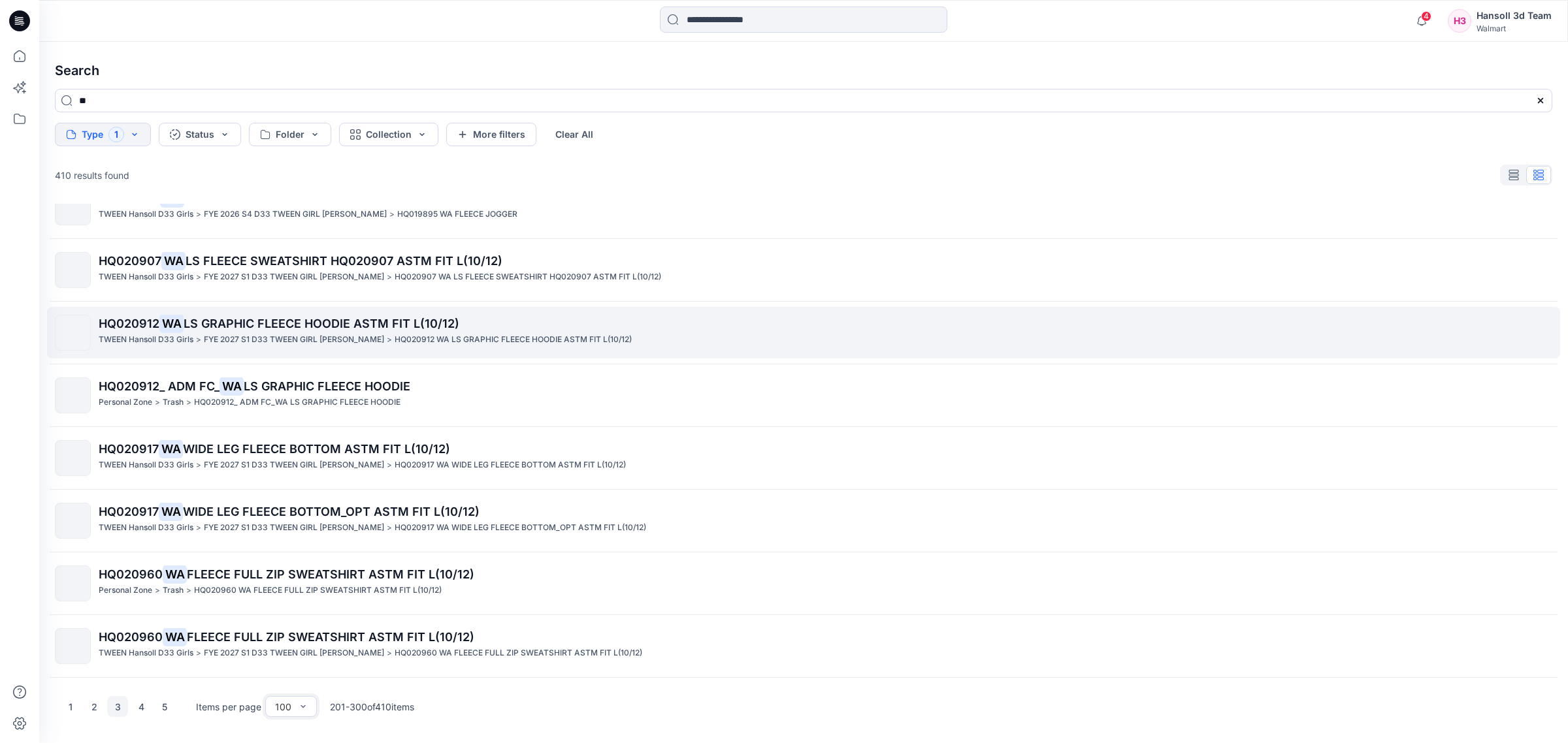
click at [353, 327] on p "HQ020912 WA LS GRAPHIC FLEECE HOODIE ASTM FIT L(10/12)" at bounding box center [825, 324] width 1453 height 19
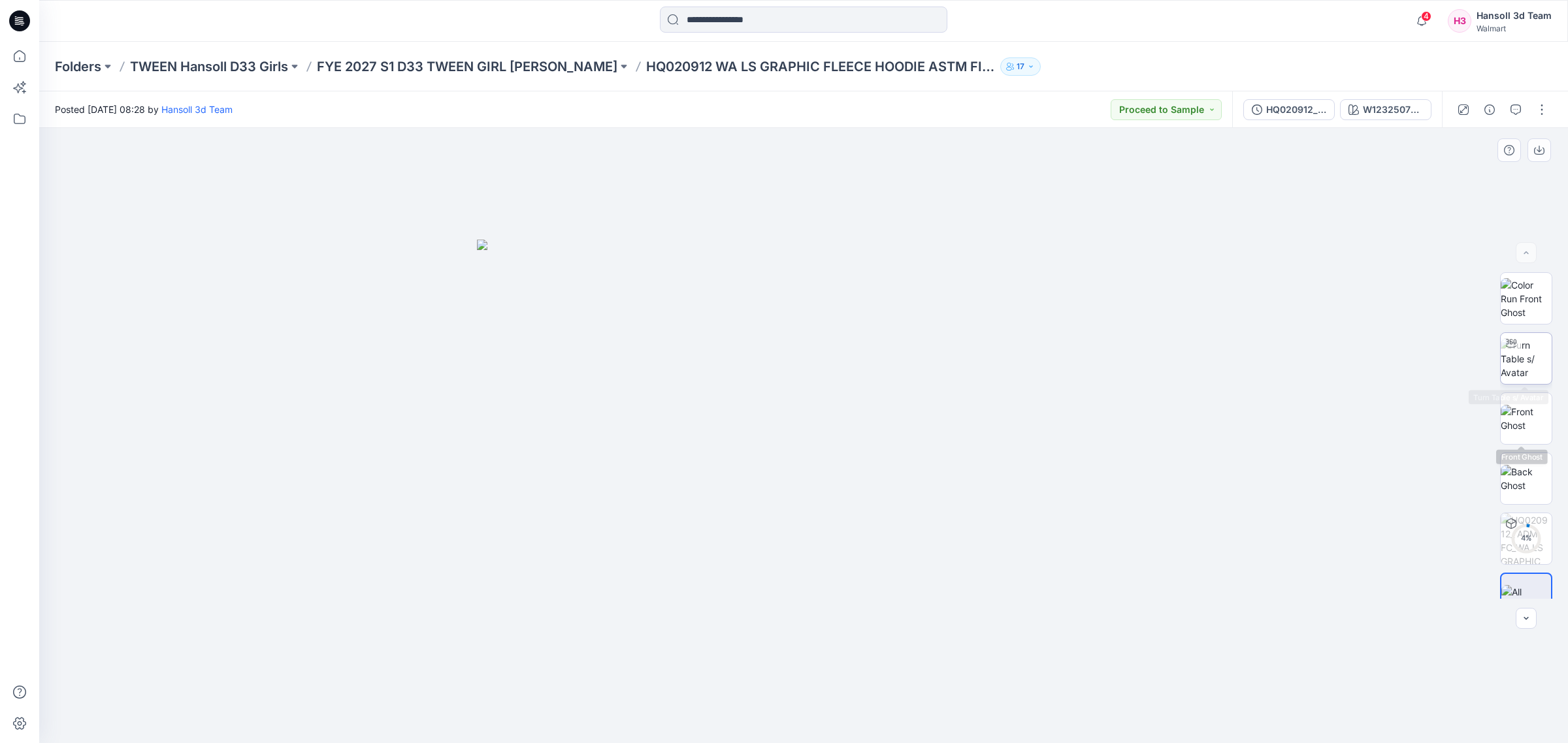
click at [1511, 339] on icon at bounding box center [1511, 344] width 11 height 11
drag, startPoint x: 946, startPoint y: 438, endPoint x: 950, endPoint y: 511, distance: 73.1
click at [936, 441] on div at bounding box center [803, 436] width 1529 height 615
drag, startPoint x: 939, startPoint y: 628, endPoint x: 970, endPoint y: 636, distance: 32.0
click at [970, 636] on div at bounding box center [803, 436] width 1529 height 615
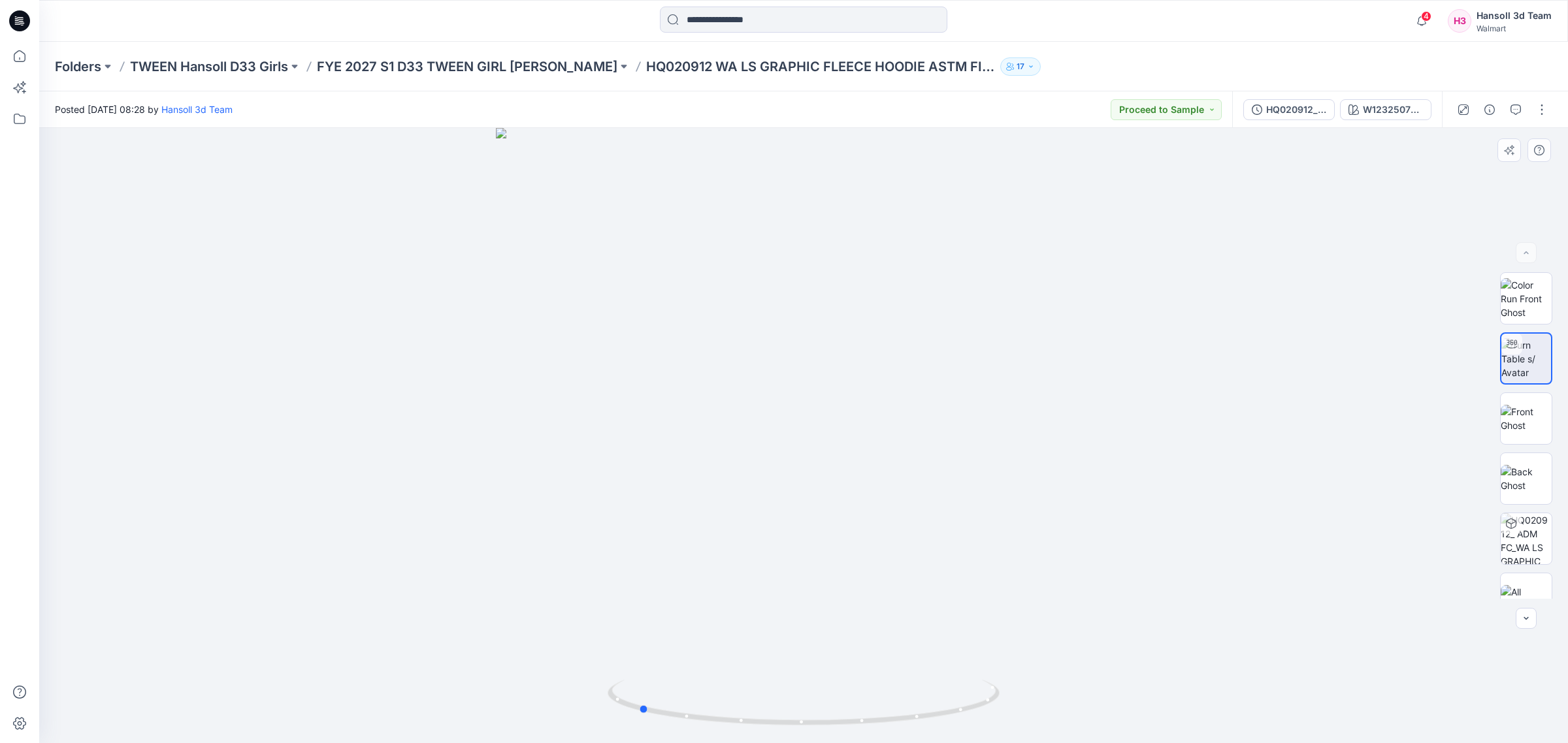
drag, startPoint x: 970, startPoint y: 629, endPoint x: 963, endPoint y: 625, distance: 8.1
click at [963, 625] on div at bounding box center [803, 436] width 1529 height 615
drag, startPoint x: 849, startPoint y: 595, endPoint x: 937, endPoint y: 602, distance: 88.3
click at [928, 601] on div at bounding box center [803, 436] width 1529 height 615
drag, startPoint x: 736, startPoint y: 500, endPoint x: 875, endPoint y: 496, distance: 139.1
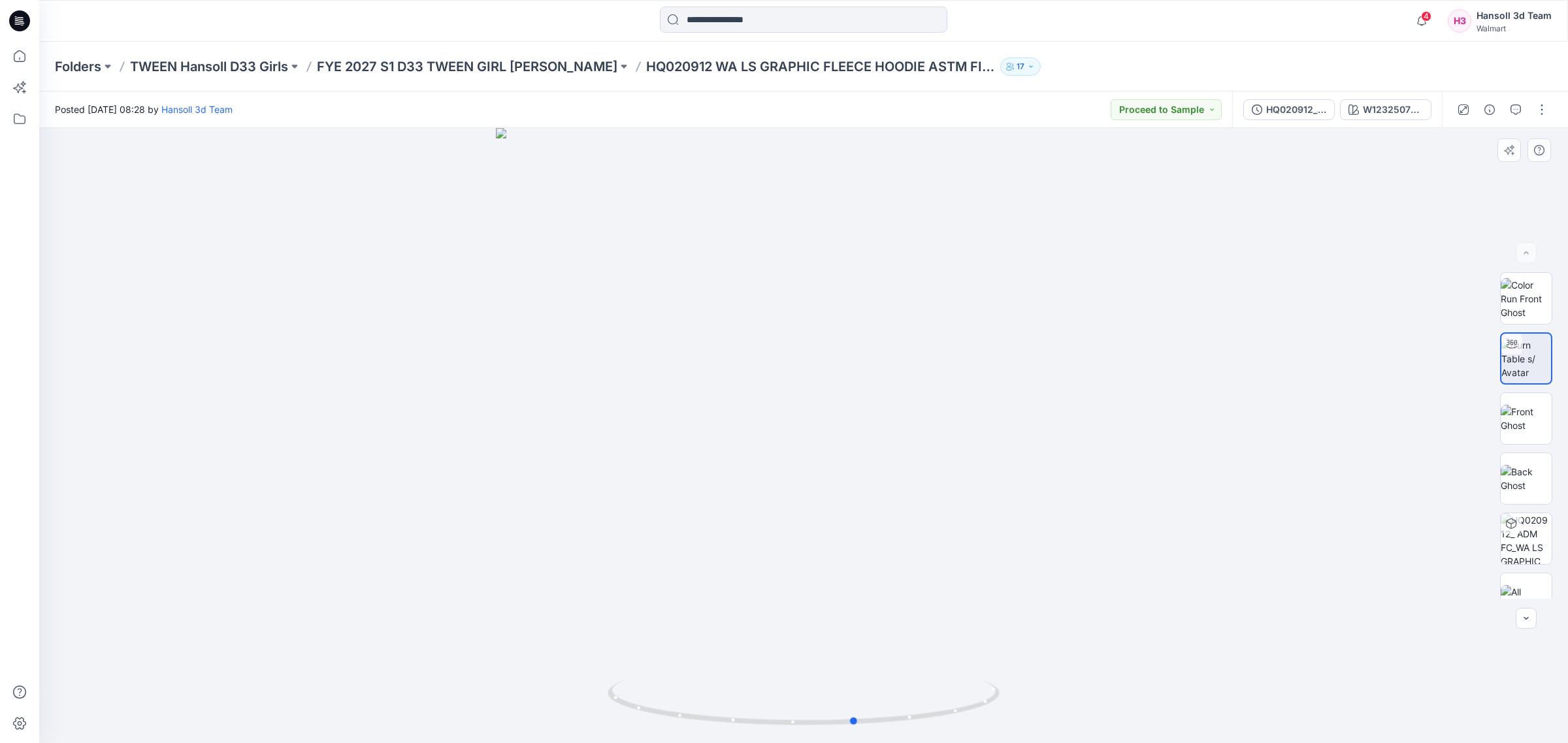
click at [875, 496] on div at bounding box center [803, 436] width 1529 height 615
drag, startPoint x: 943, startPoint y: 503, endPoint x: 786, endPoint y: 540, distance: 161.3
click at [786, 540] on div at bounding box center [803, 436] width 1529 height 615
drag, startPoint x: 1020, startPoint y: 587, endPoint x: 920, endPoint y: 596, distance: 100.4
click at [920, 596] on div at bounding box center [803, 436] width 1529 height 615
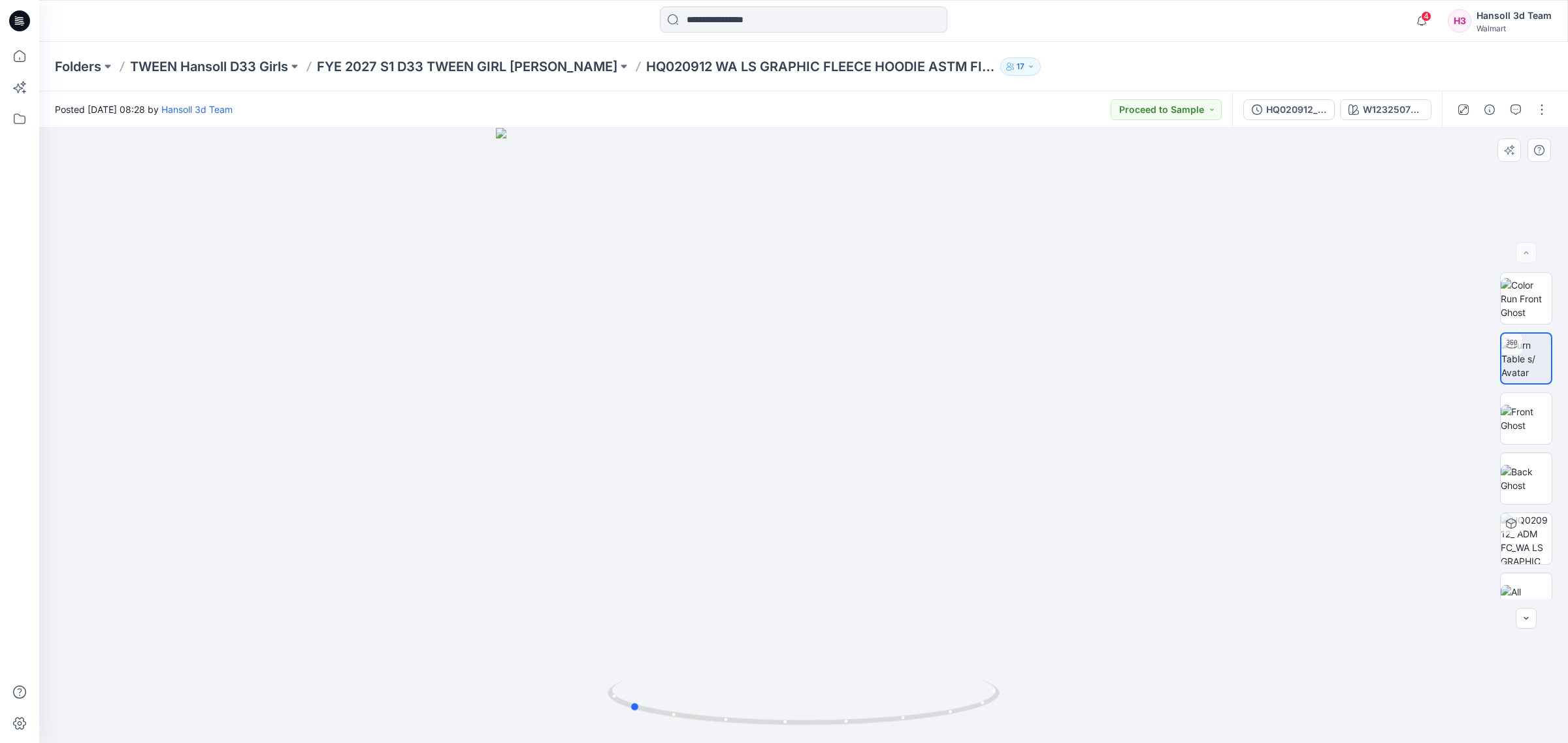
drag, startPoint x: 922, startPoint y: 521, endPoint x: 955, endPoint y: 521, distance: 33.0
click at [955, 521] on div at bounding box center [803, 436] width 1529 height 615
drag, startPoint x: 900, startPoint y: 482, endPoint x: 1072, endPoint y: 495, distance: 172.5
click at [1072, 495] on div at bounding box center [803, 436] width 1529 height 615
click at [966, 578] on div at bounding box center [803, 436] width 1529 height 615
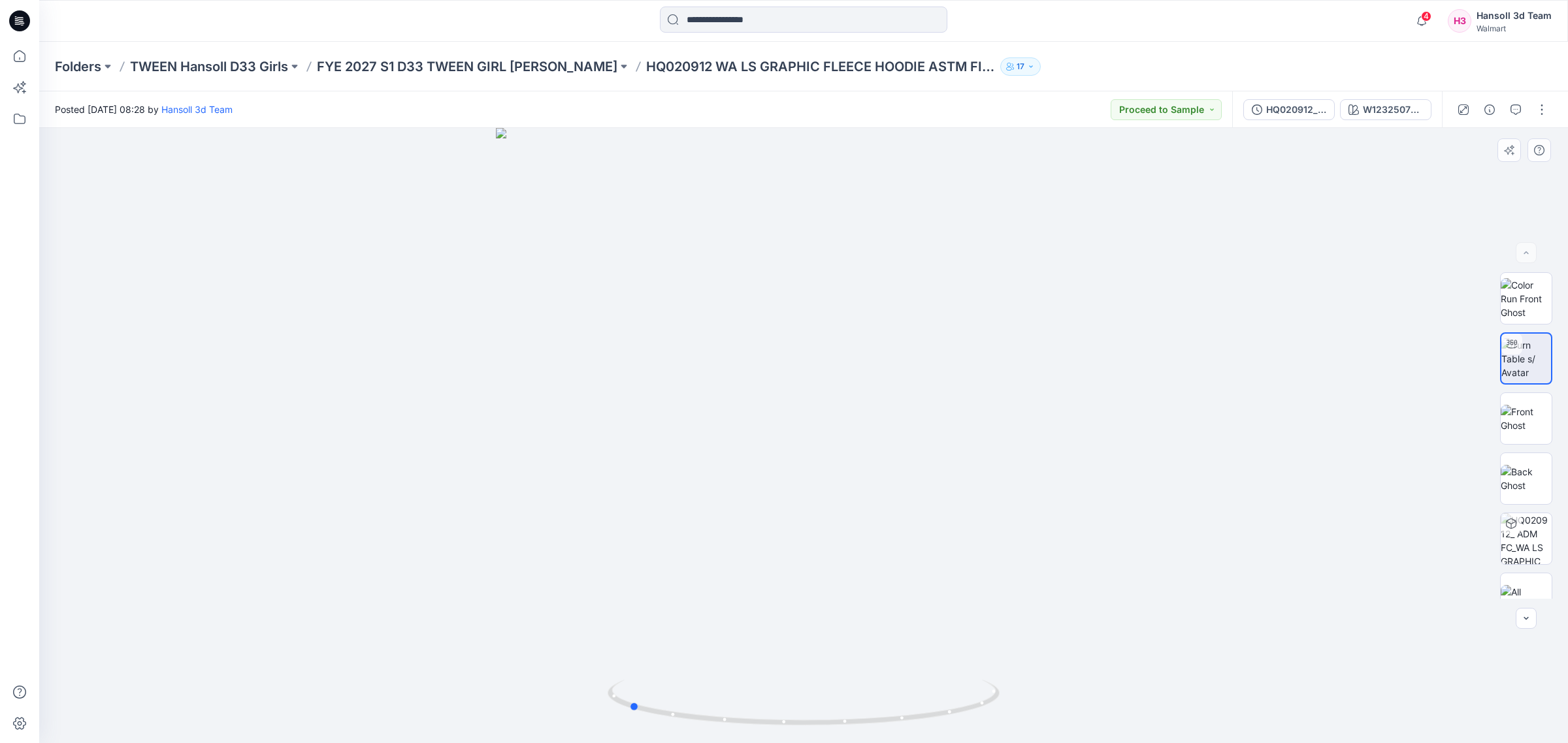
drag, startPoint x: 915, startPoint y: 586, endPoint x: 977, endPoint y: 591, distance: 62.2
click at [977, 591] on div at bounding box center [803, 436] width 1529 height 615
drag, startPoint x: 988, startPoint y: 423, endPoint x: 1109, endPoint y: 436, distance: 121.7
click at [1101, 439] on div at bounding box center [803, 436] width 1529 height 615
drag, startPoint x: 1004, startPoint y: 500, endPoint x: 968, endPoint y: 505, distance: 36.3
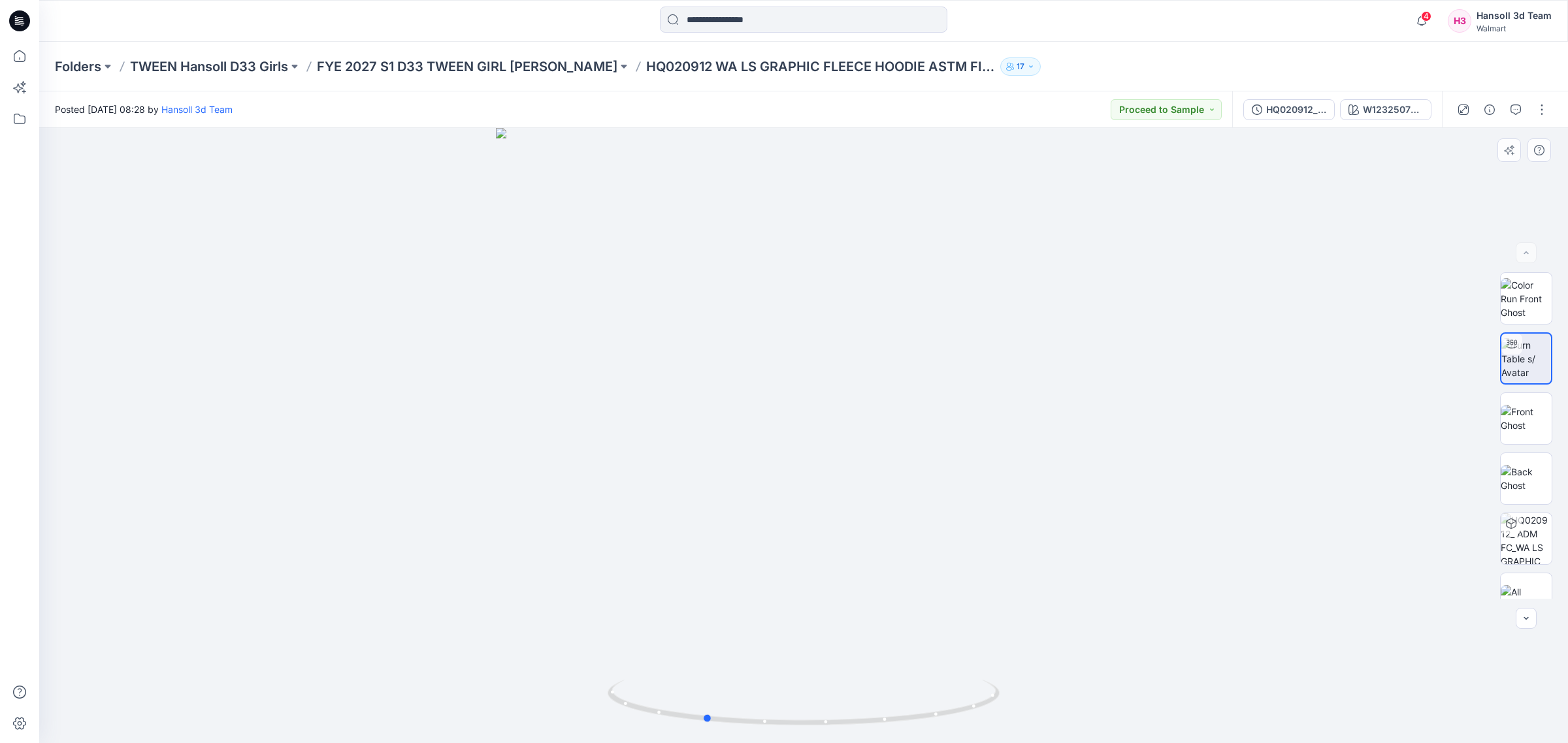
click at [968, 505] on div at bounding box center [803, 436] width 1529 height 615
